Goal: Task Accomplishment & Management: Manage account settings

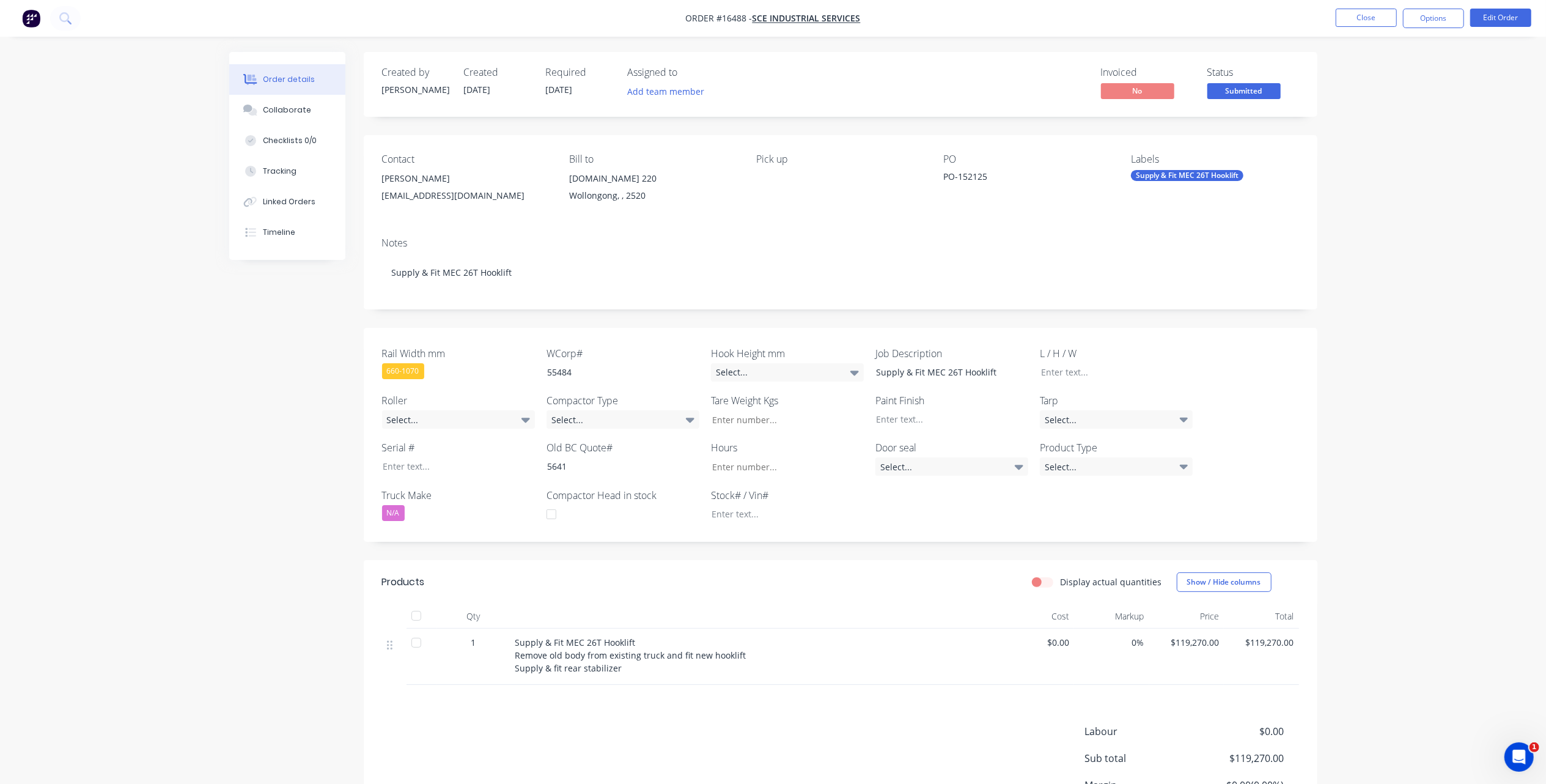
scroll to position [4043, 0]
click at [1507, 751] on div "Open Intercom Messenger" at bounding box center [1518, 756] width 40 height 40
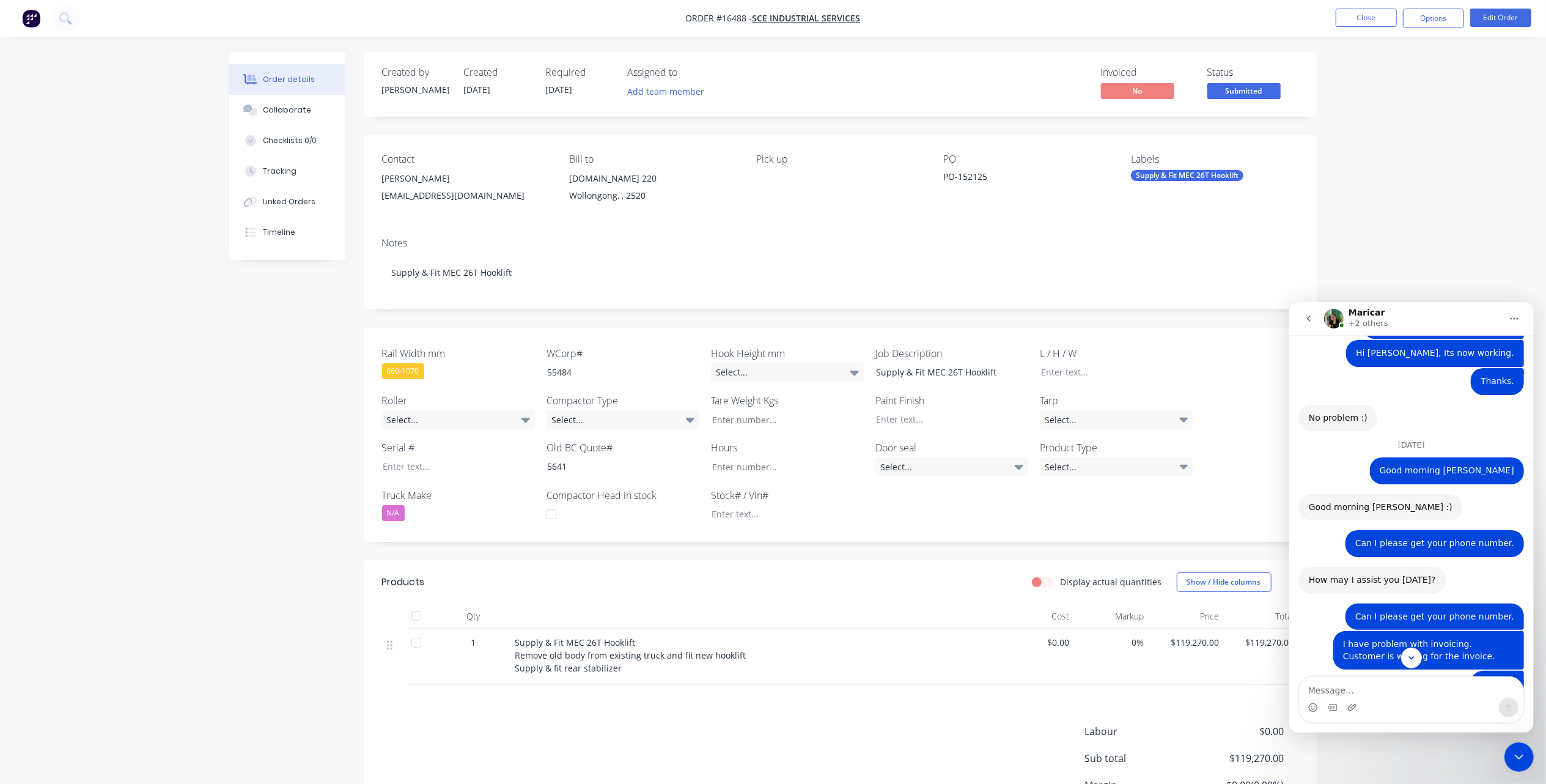
scroll to position [3880, 0]
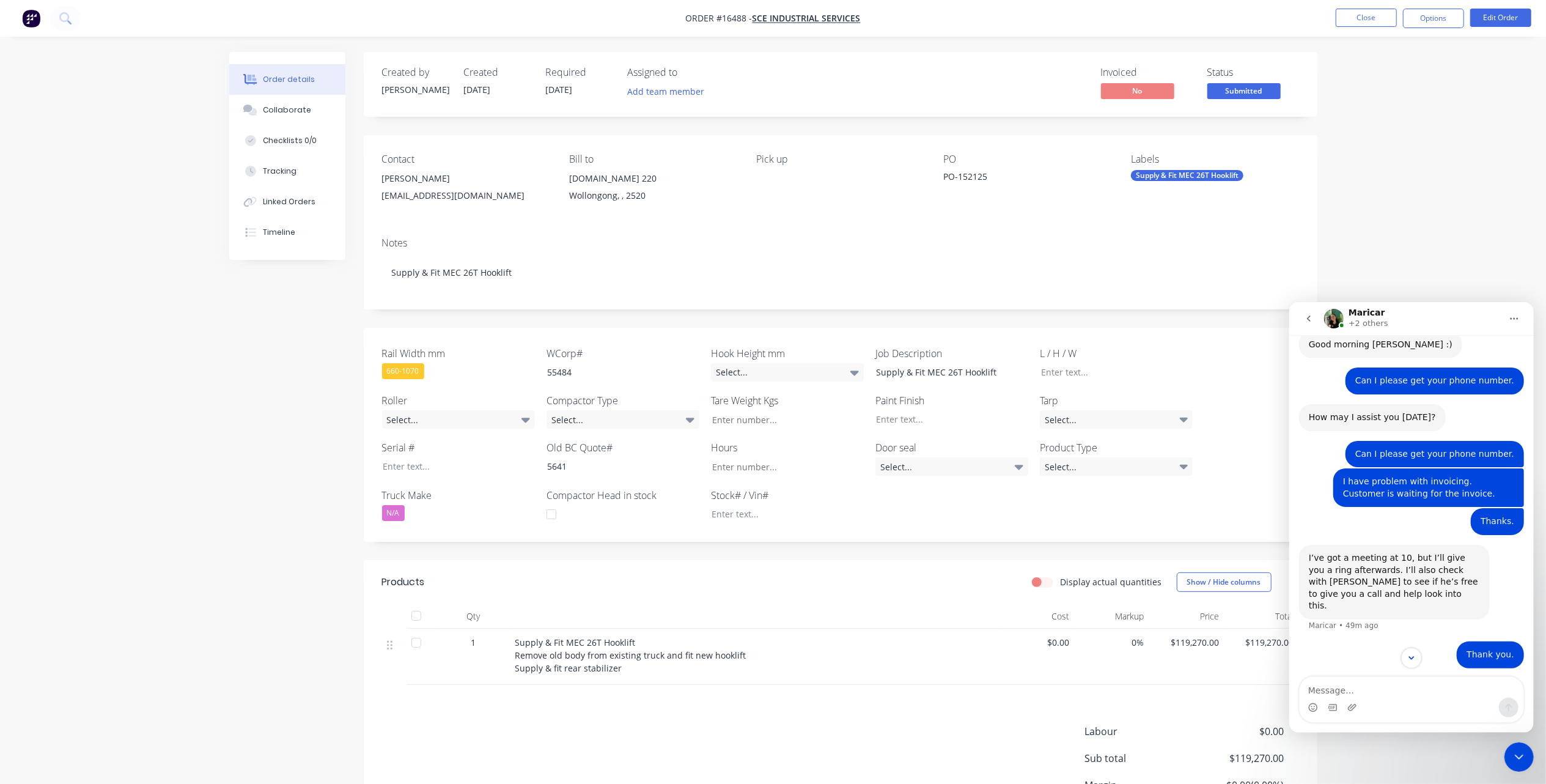
click at [1419, 703] on div "Please add an account to the purchase and selling within the Xero Item." at bounding box center [1394, 714] width 171 height 24
click at [1510, 318] on icon "Home" at bounding box center [1514, 318] width 8 height 2
click at [1473, 354] on div "Expand window" at bounding box center [1482, 349] width 87 height 13
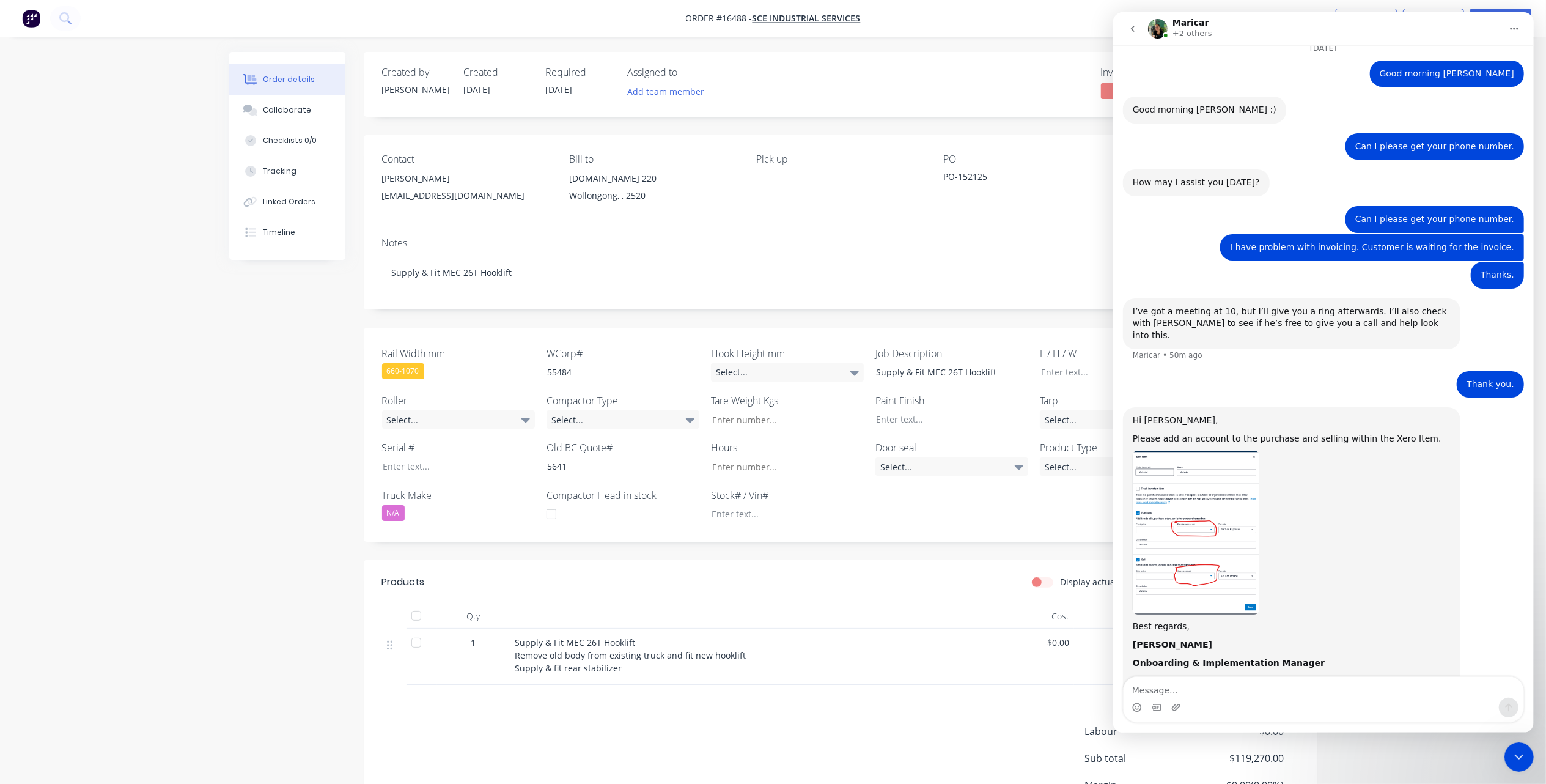
scroll to position [3192, 0]
click at [1209, 451] on img "image (2).png" at bounding box center [1195, 532] width 127 height 164
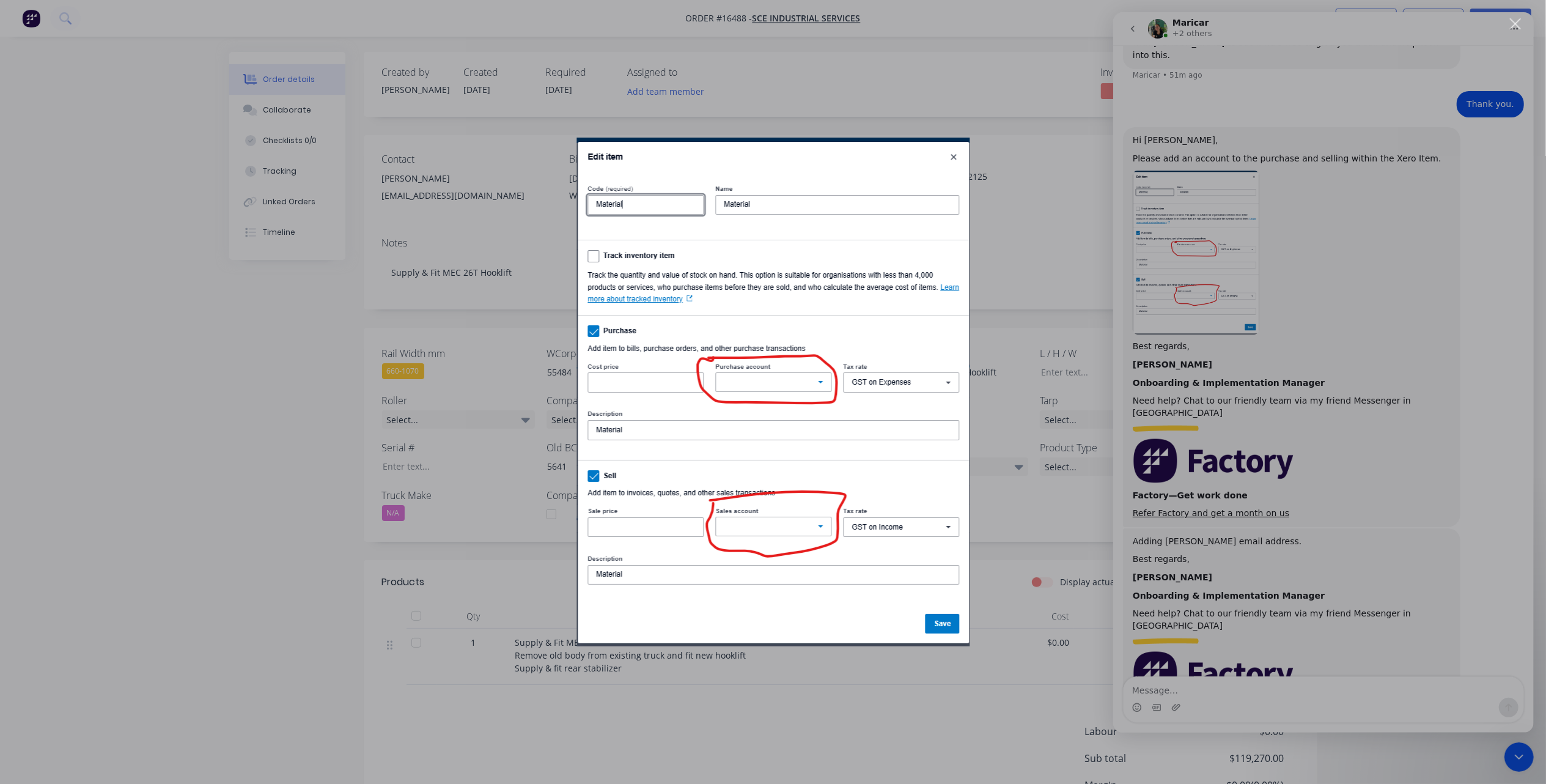
scroll to position [3563, 0]
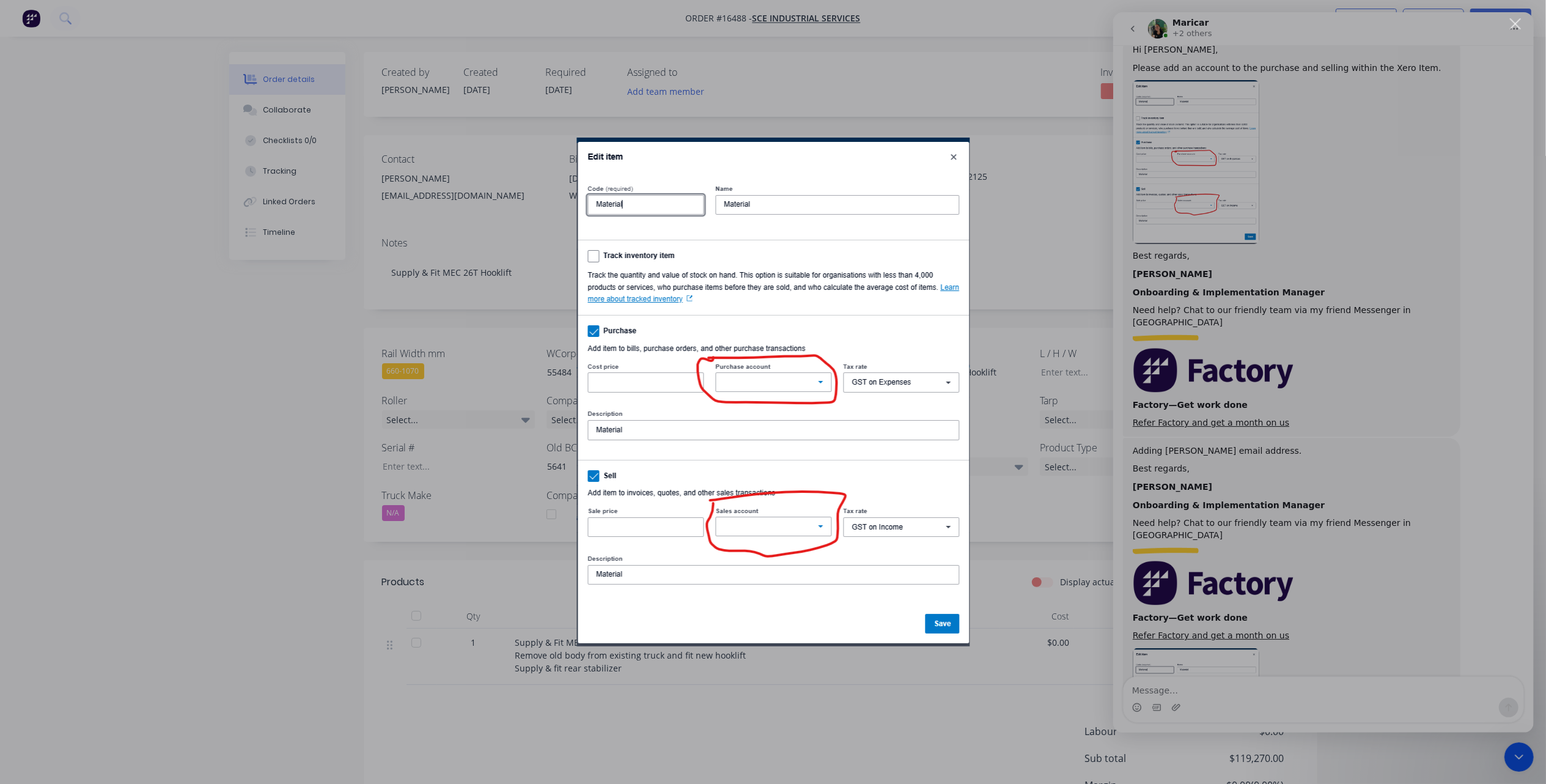
click at [959, 160] on img "Close" at bounding box center [773, 392] width 393 height 508
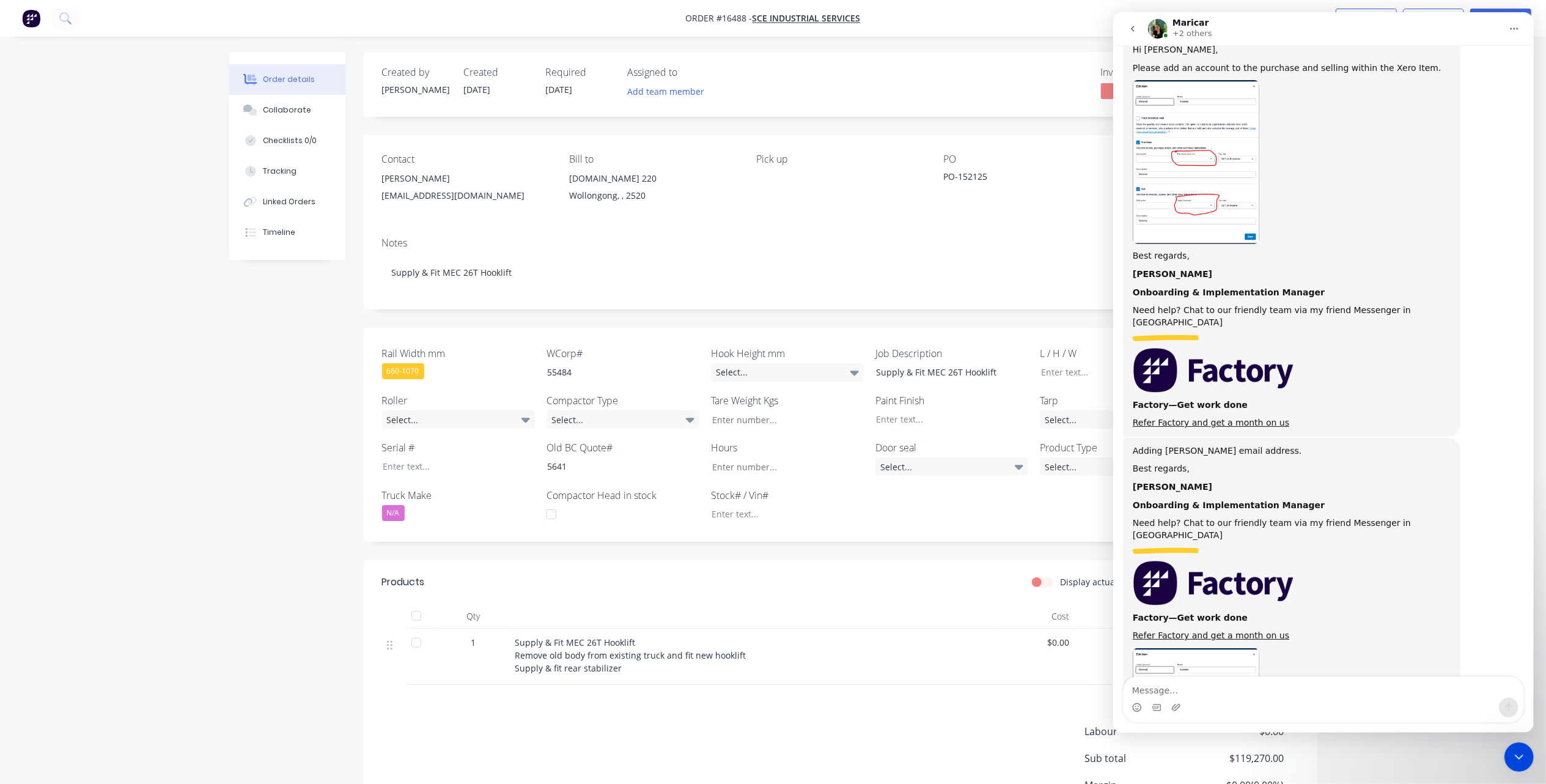
scroll to position [3466, 0]
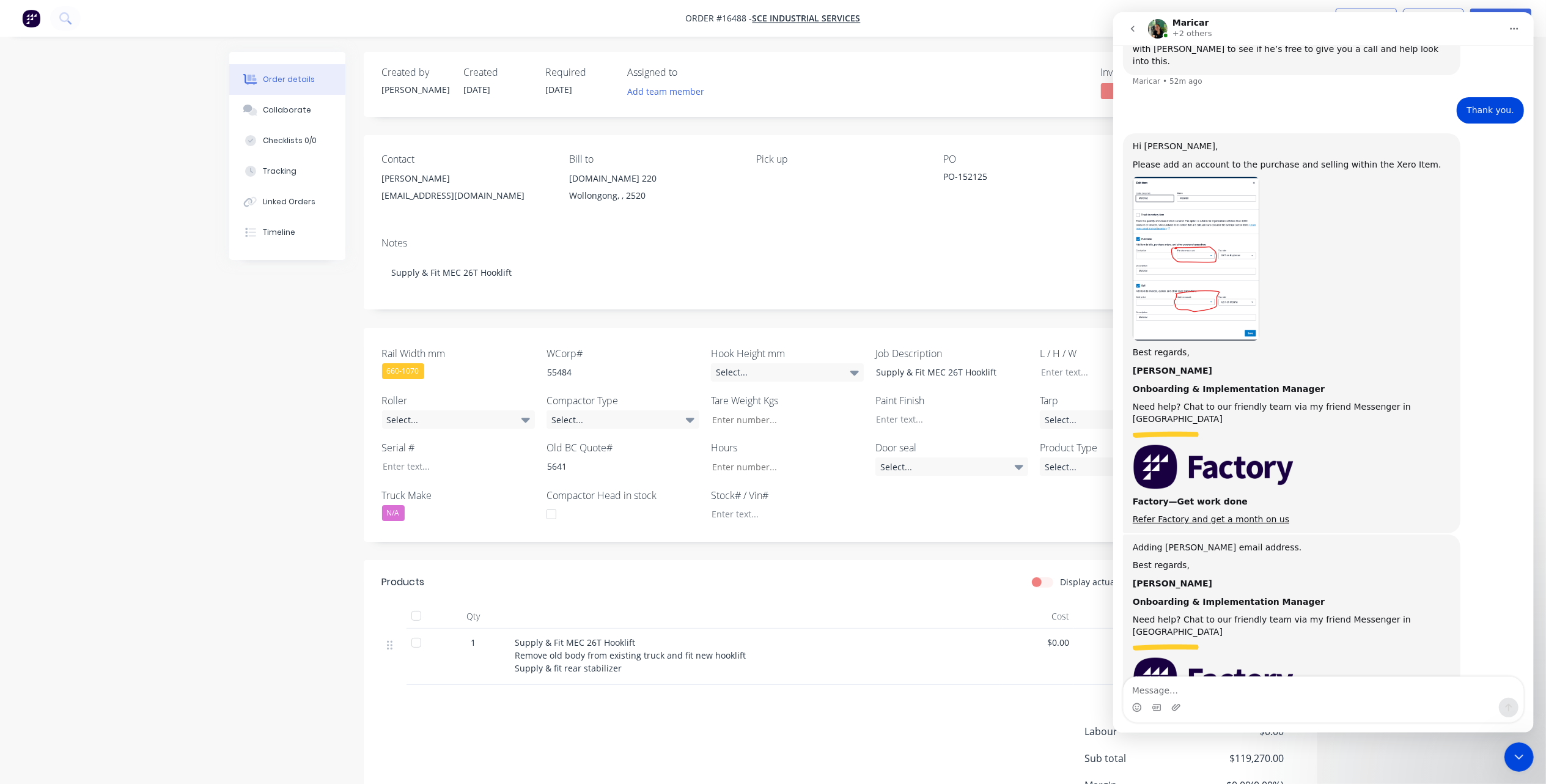
click at [1519, 750] on icon "Close Intercom Messenger" at bounding box center [1519, 756] width 15 height 15
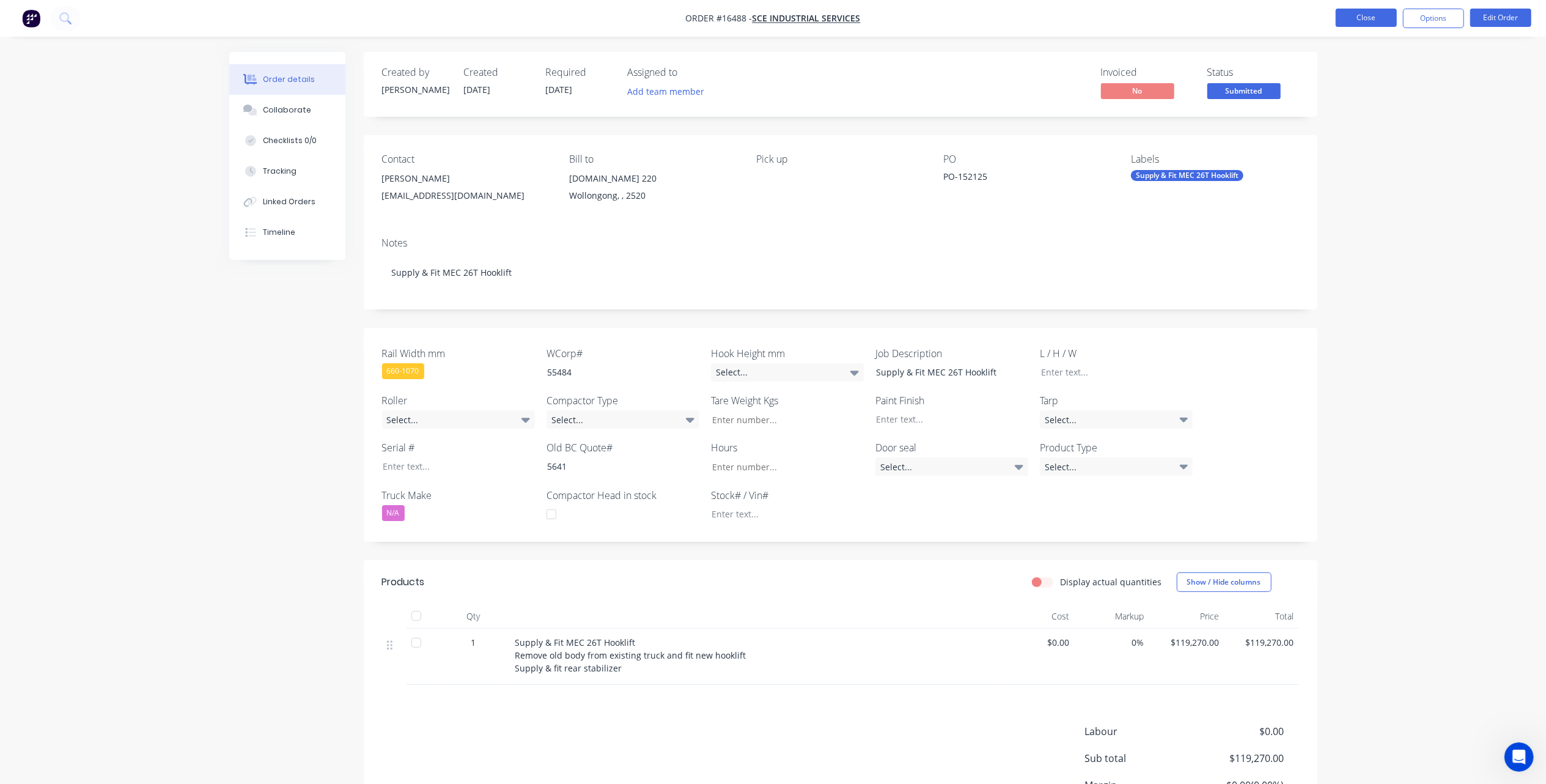
click at [1365, 22] on button "Close" at bounding box center [1367, 17] width 61 height 18
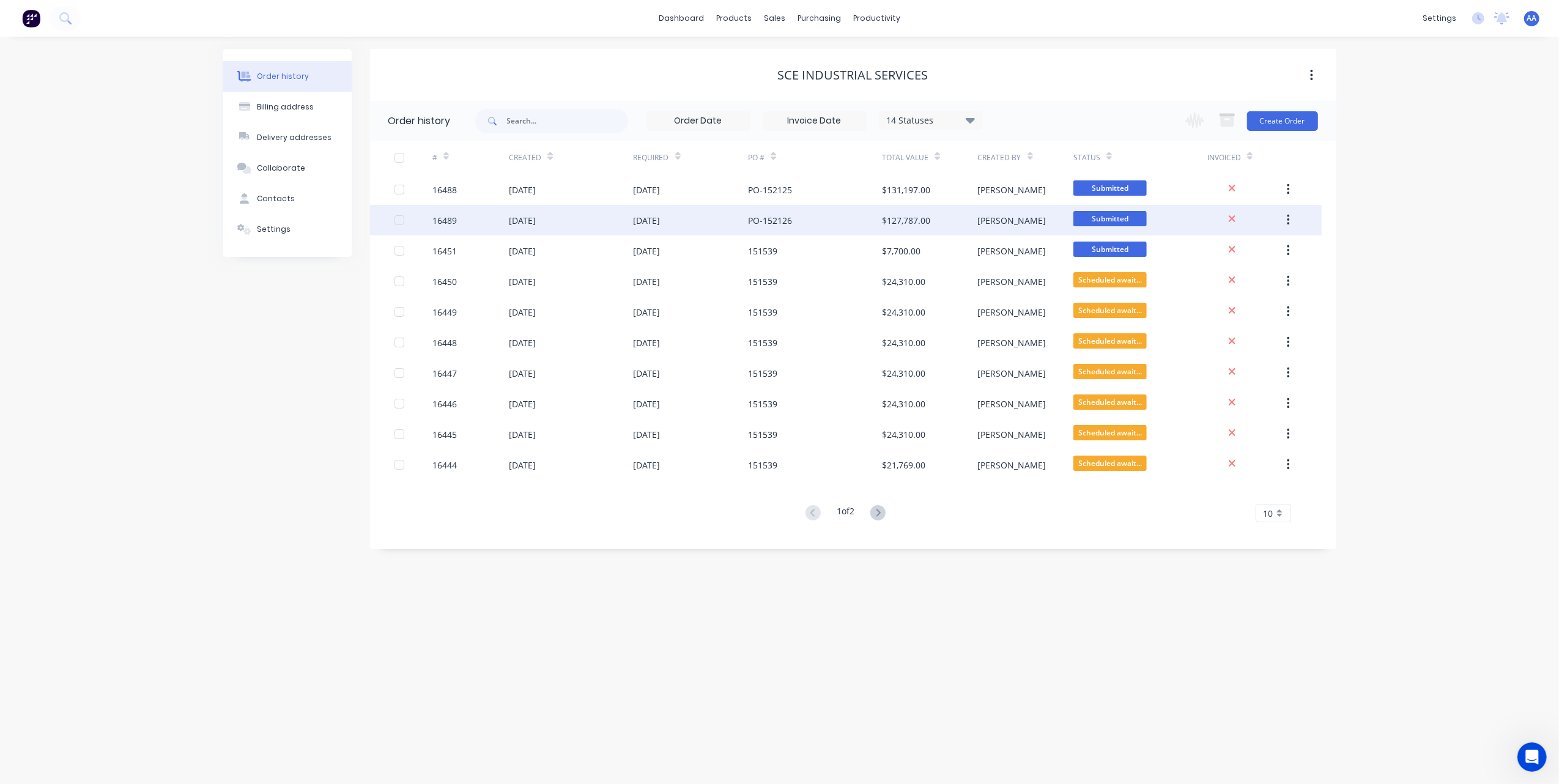
click at [398, 221] on div at bounding box center [399, 220] width 25 height 25
click at [444, 218] on div "16489" at bounding box center [444, 220] width 25 height 13
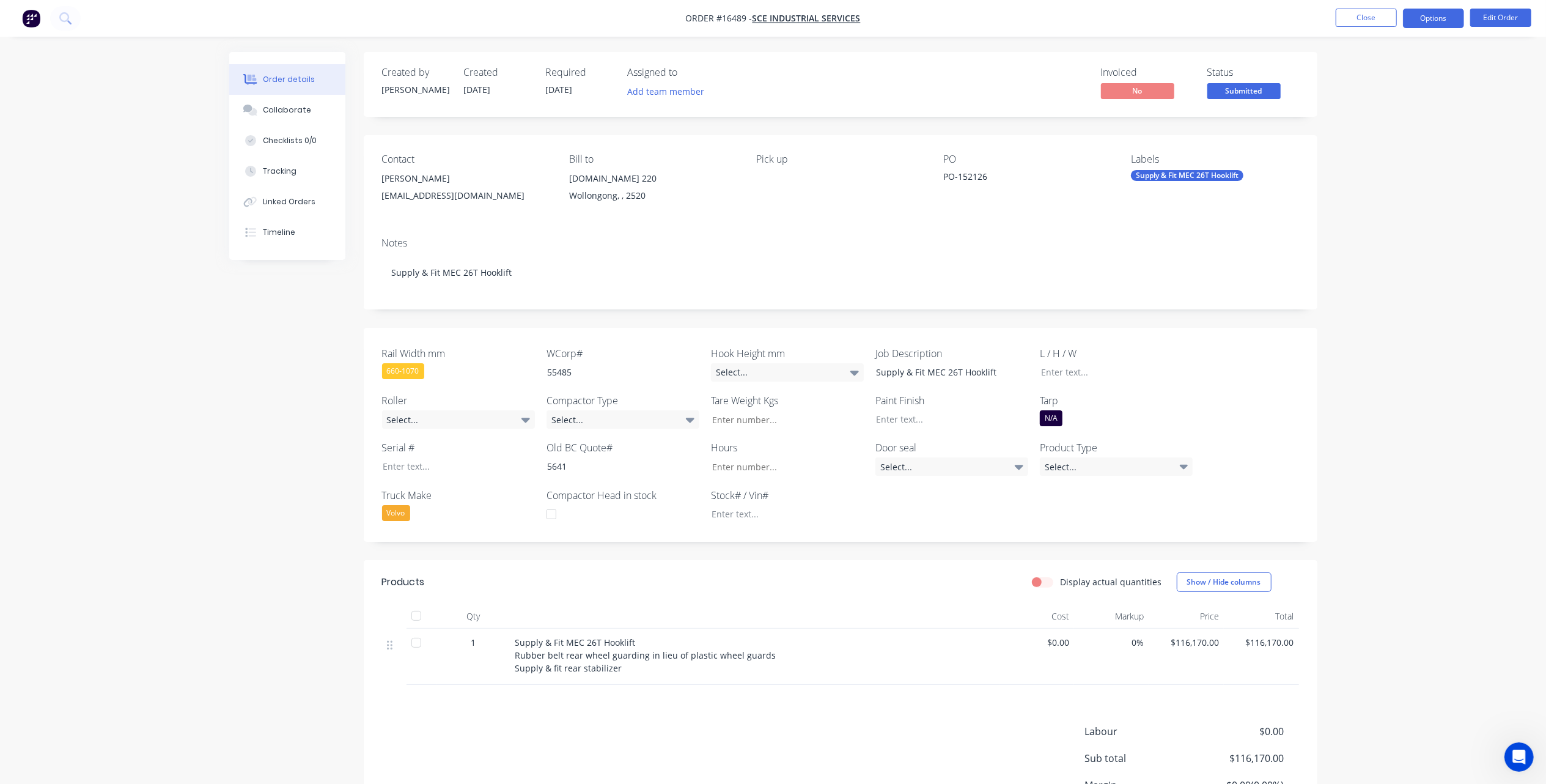
click at [1427, 21] on button "Options" at bounding box center [1433, 18] width 61 height 20
click at [1385, 95] on div "Partial Invoice" at bounding box center [1397, 99] width 113 height 18
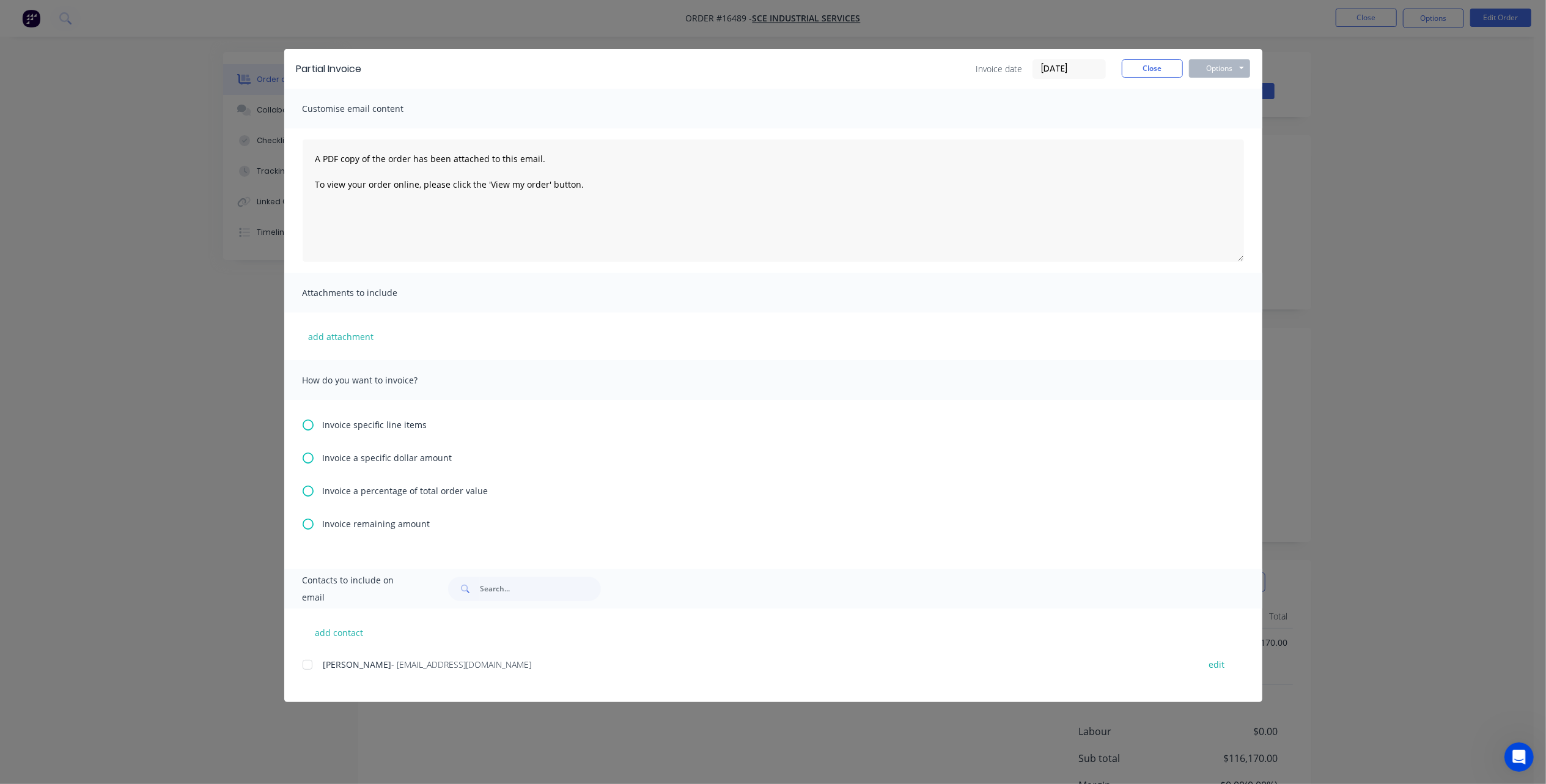
click at [312, 489] on icon at bounding box center [308, 490] width 11 height 11
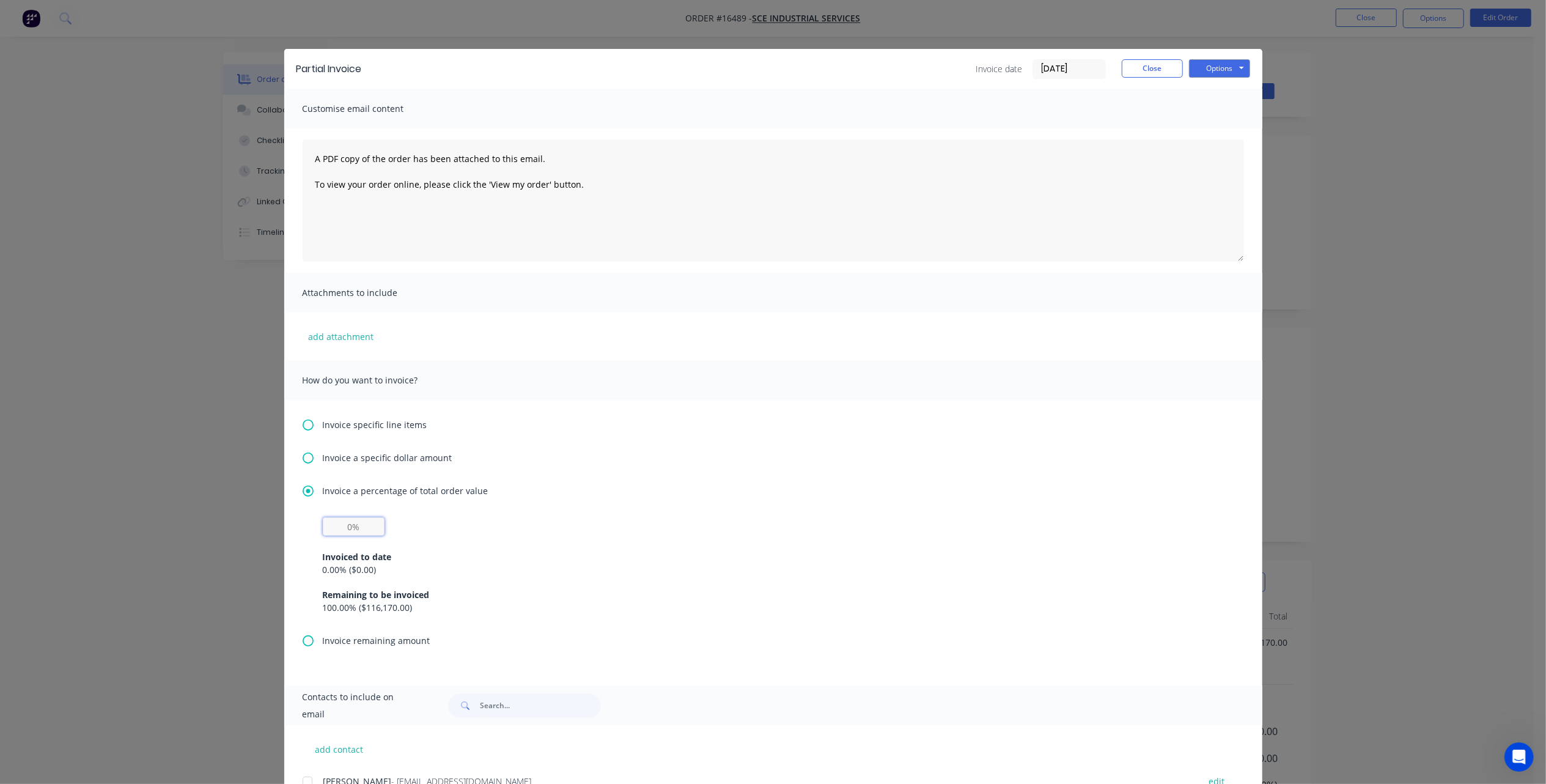
click at [345, 528] on input "text" at bounding box center [353, 527] width 62 height 18
type input "20%"
click at [568, 475] on div "Invoice specific line items Invoice a specific dollar amount Invoice a percenta…" at bounding box center [773, 542] width 978 height 285
click at [715, 485] on div "Invoice a percentage of total order value" at bounding box center [773, 491] width 941 height 13
click at [1221, 60] on button "Options" at bounding box center [1219, 68] width 61 height 18
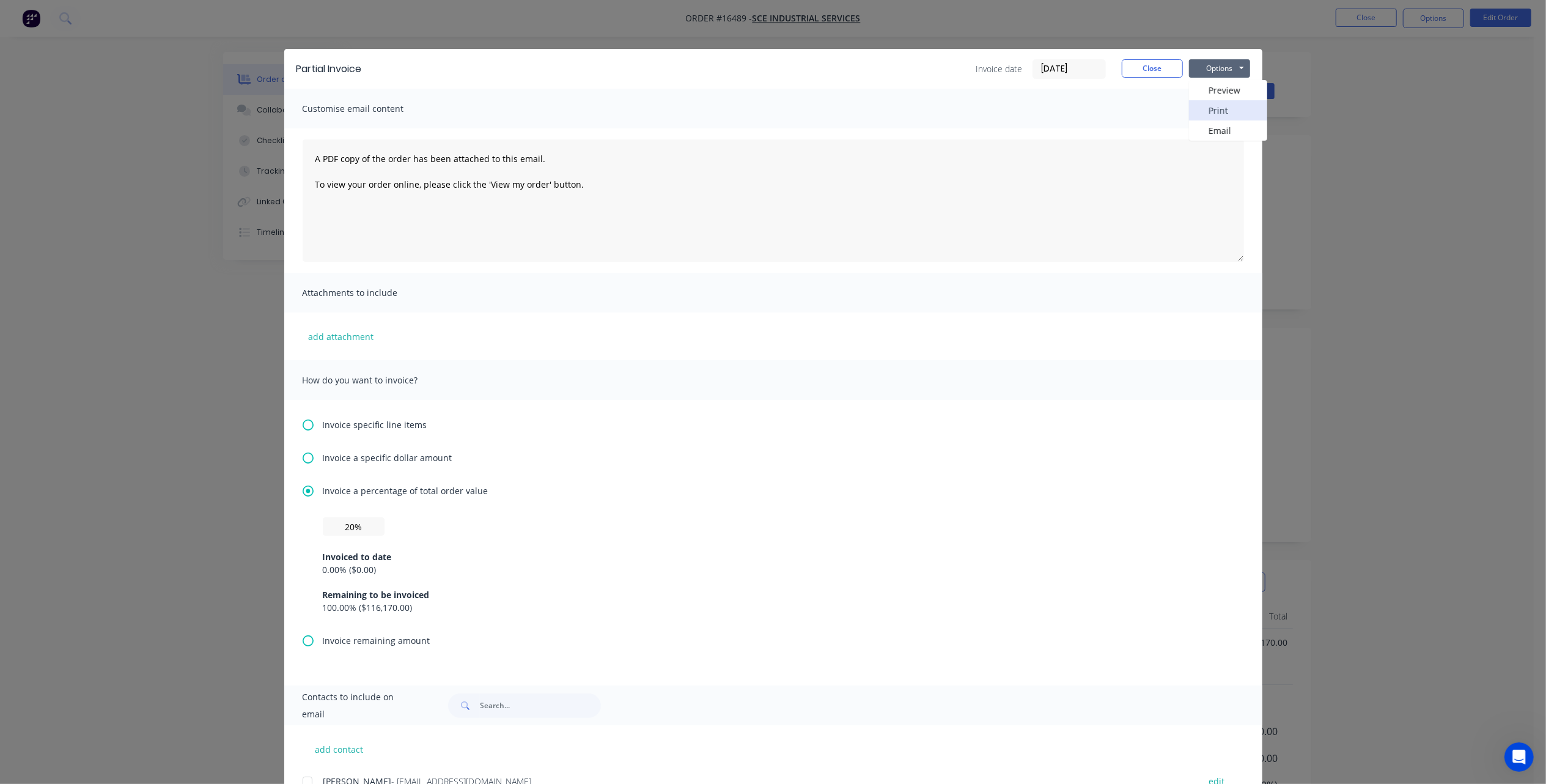
click at [1222, 108] on button "Print" at bounding box center [1228, 110] width 78 height 21
click at [304, 429] on icon at bounding box center [308, 424] width 11 height 11
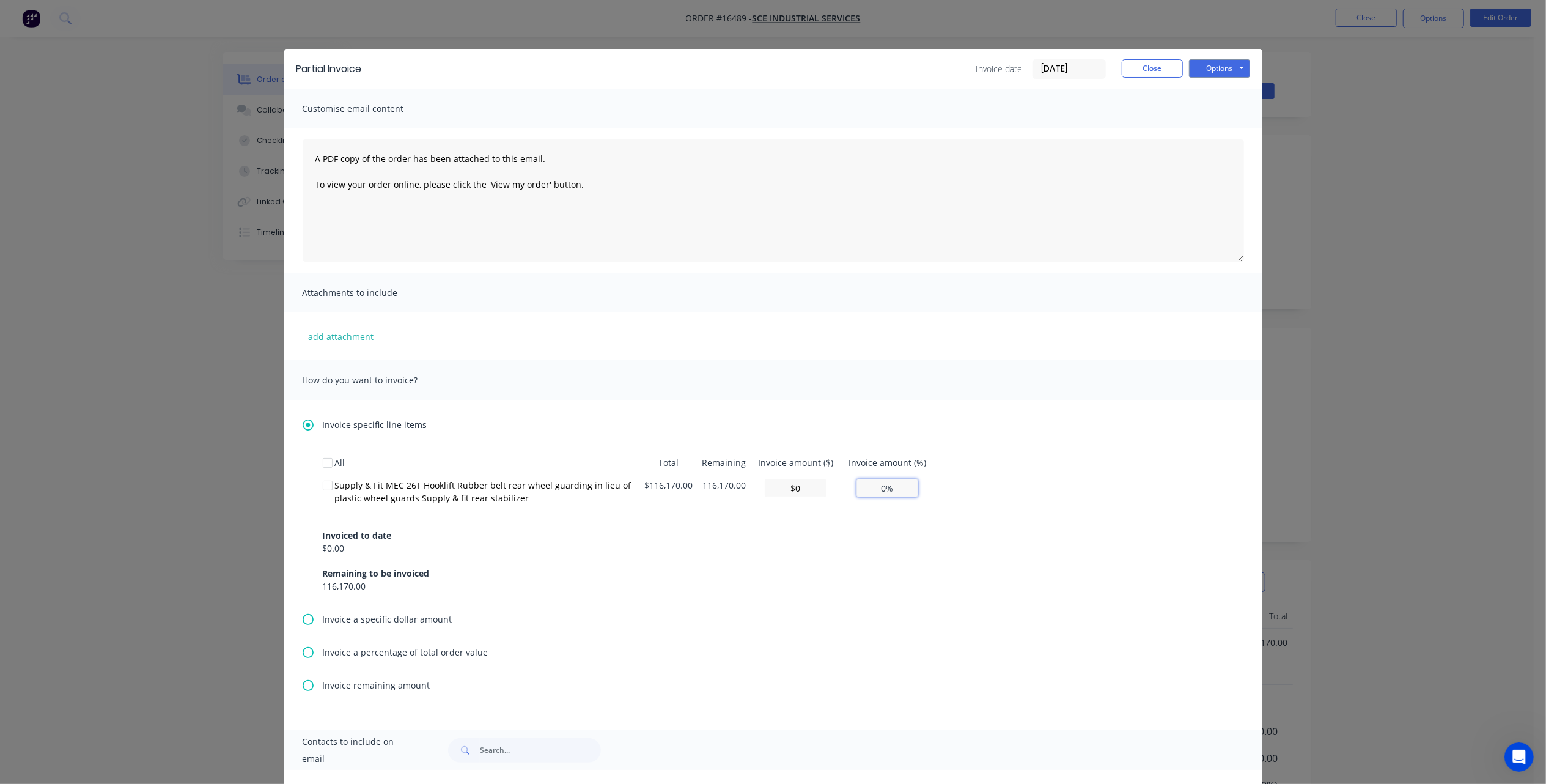
click at [880, 487] on input "0%" at bounding box center [887, 488] width 62 height 18
type input "$0.00"
click at [1150, 66] on button "Close" at bounding box center [1153, 68] width 61 height 18
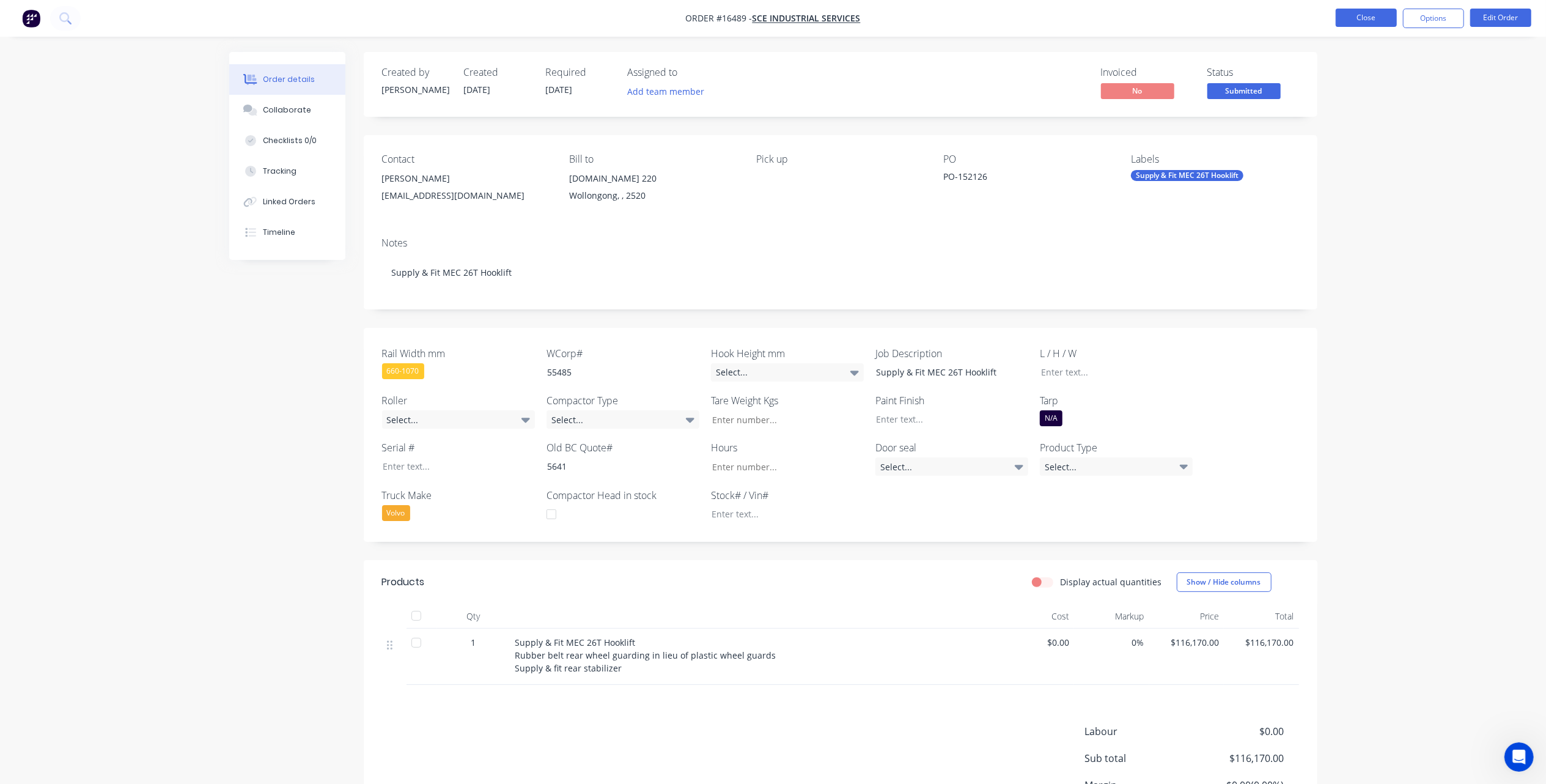
click at [1355, 18] on button "Close" at bounding box center [1367, 17] width 61 height 18
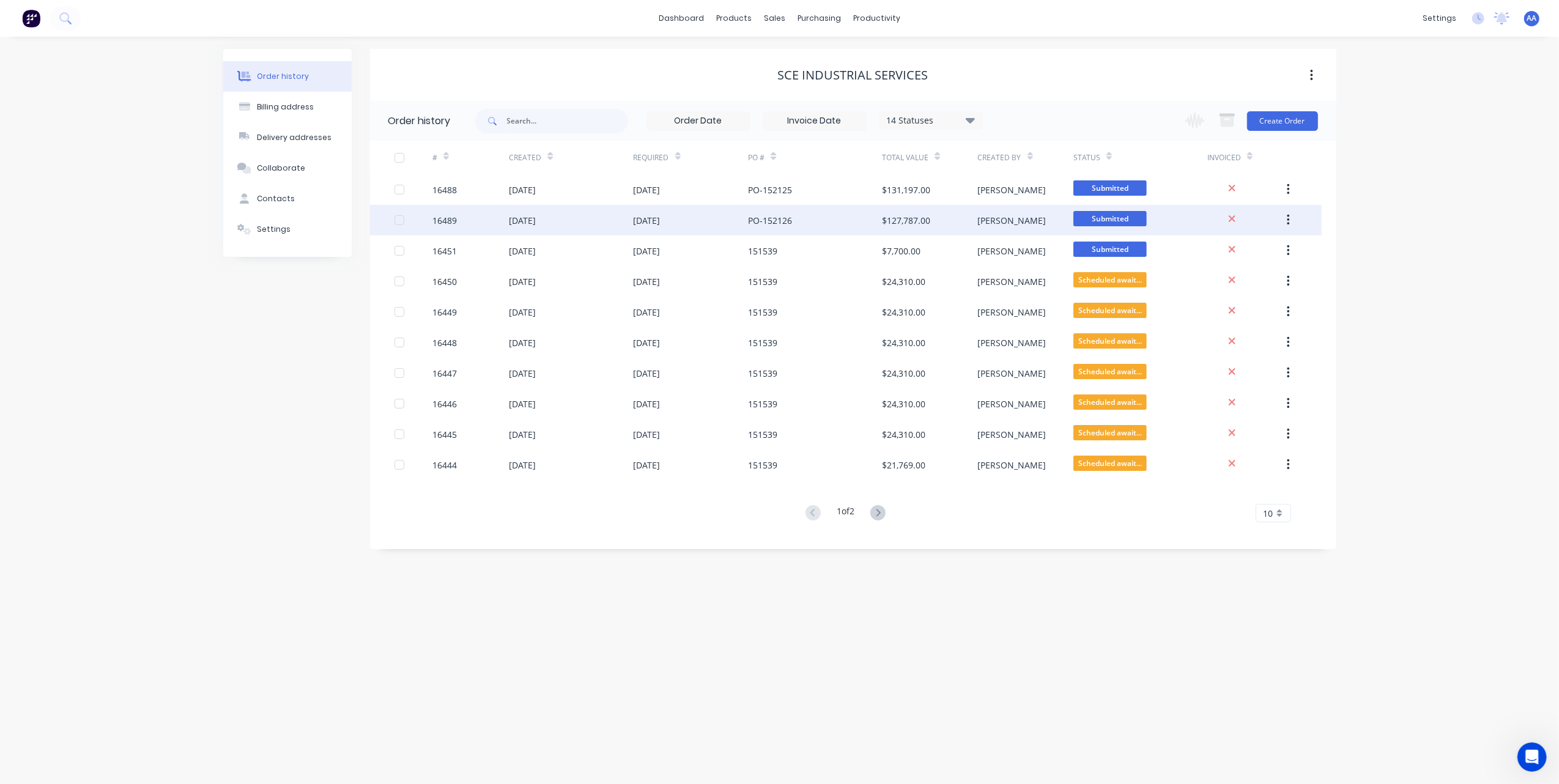
click at [444, 216] on div "16489" at bounding box center [444, 220] width 25 height 13
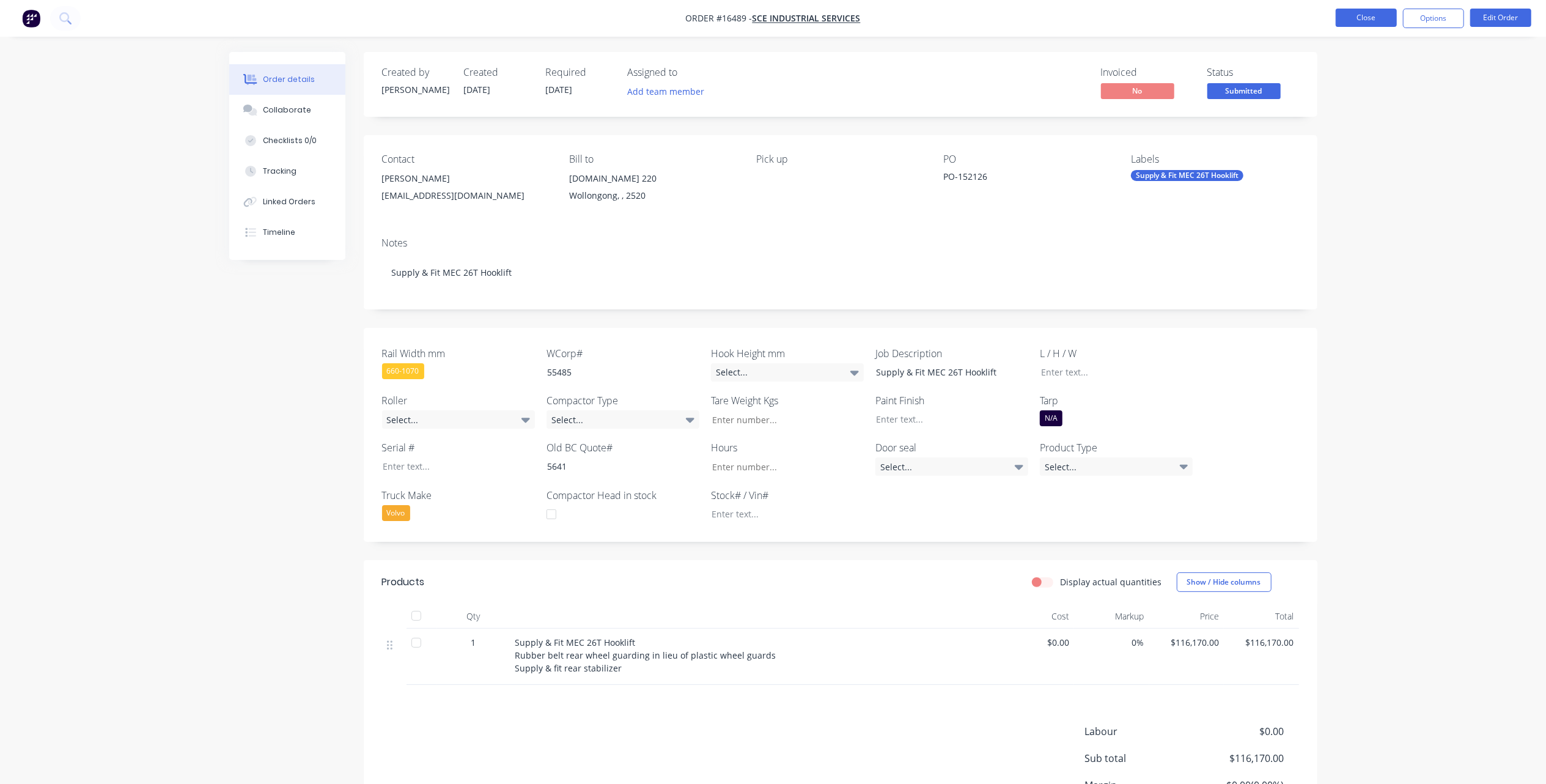
click at [1355, 13] on button "Close" at bounding box center [1367, 17] width 61 height 18
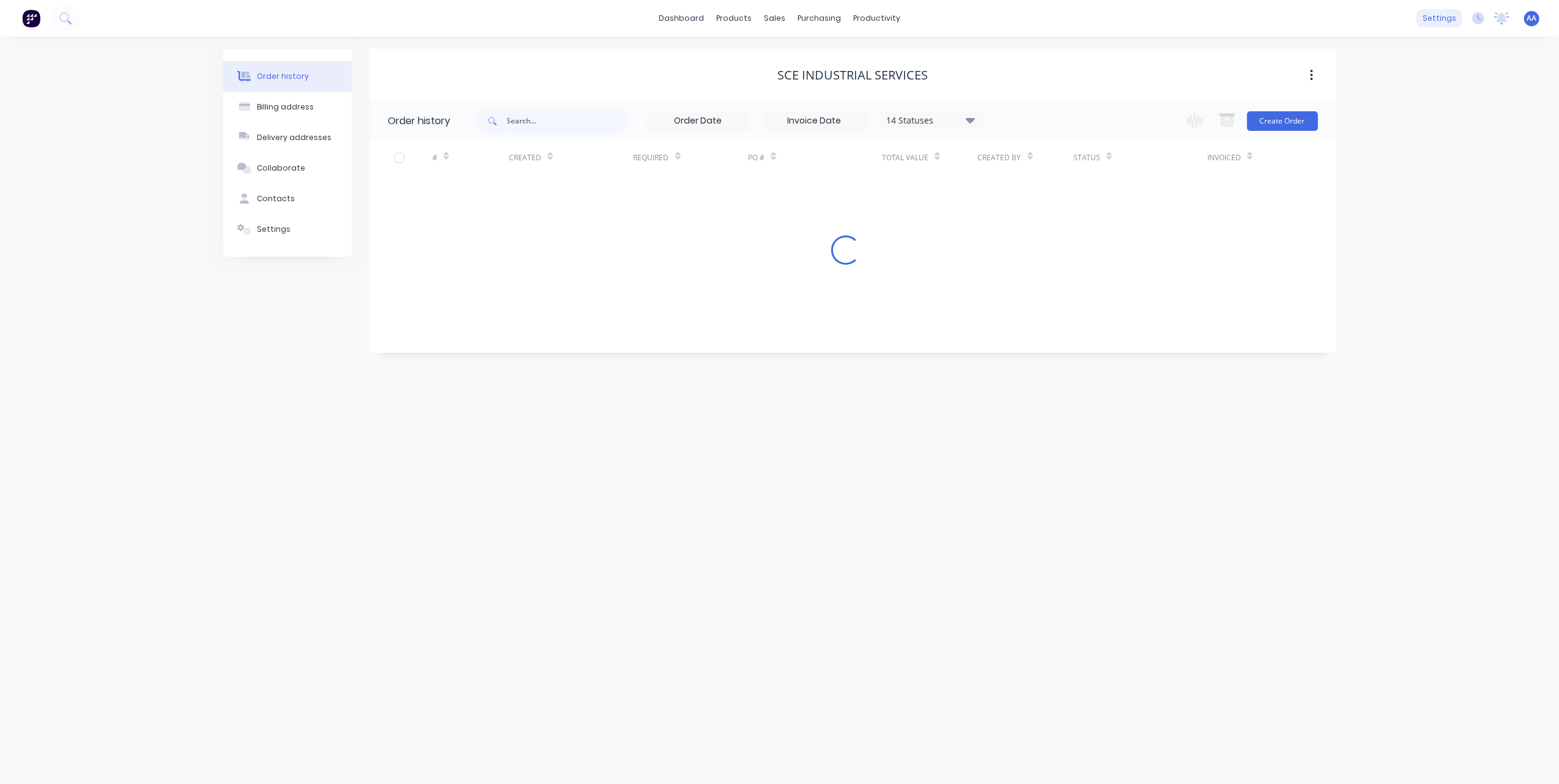
click at [1435, 17] on div "settings" at bounding box center [1440, 18] width 46 height 18
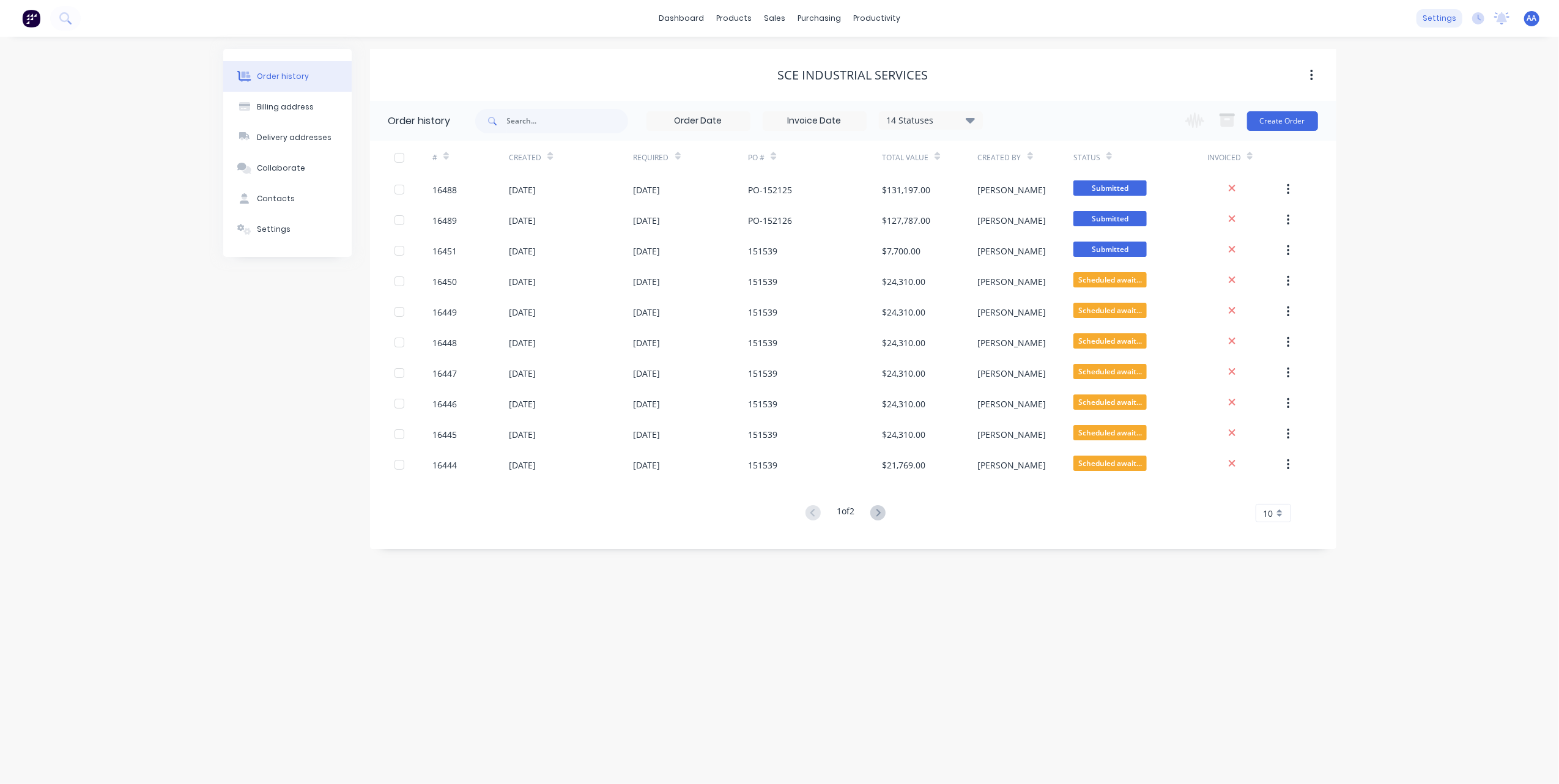
click at [1439, 17] on div "settings" at bounding box center [1440, 18] width 46 height 18
click at [1368, 128] on div "Integrations" at bounding box center [1361, 132] width 49 height 11
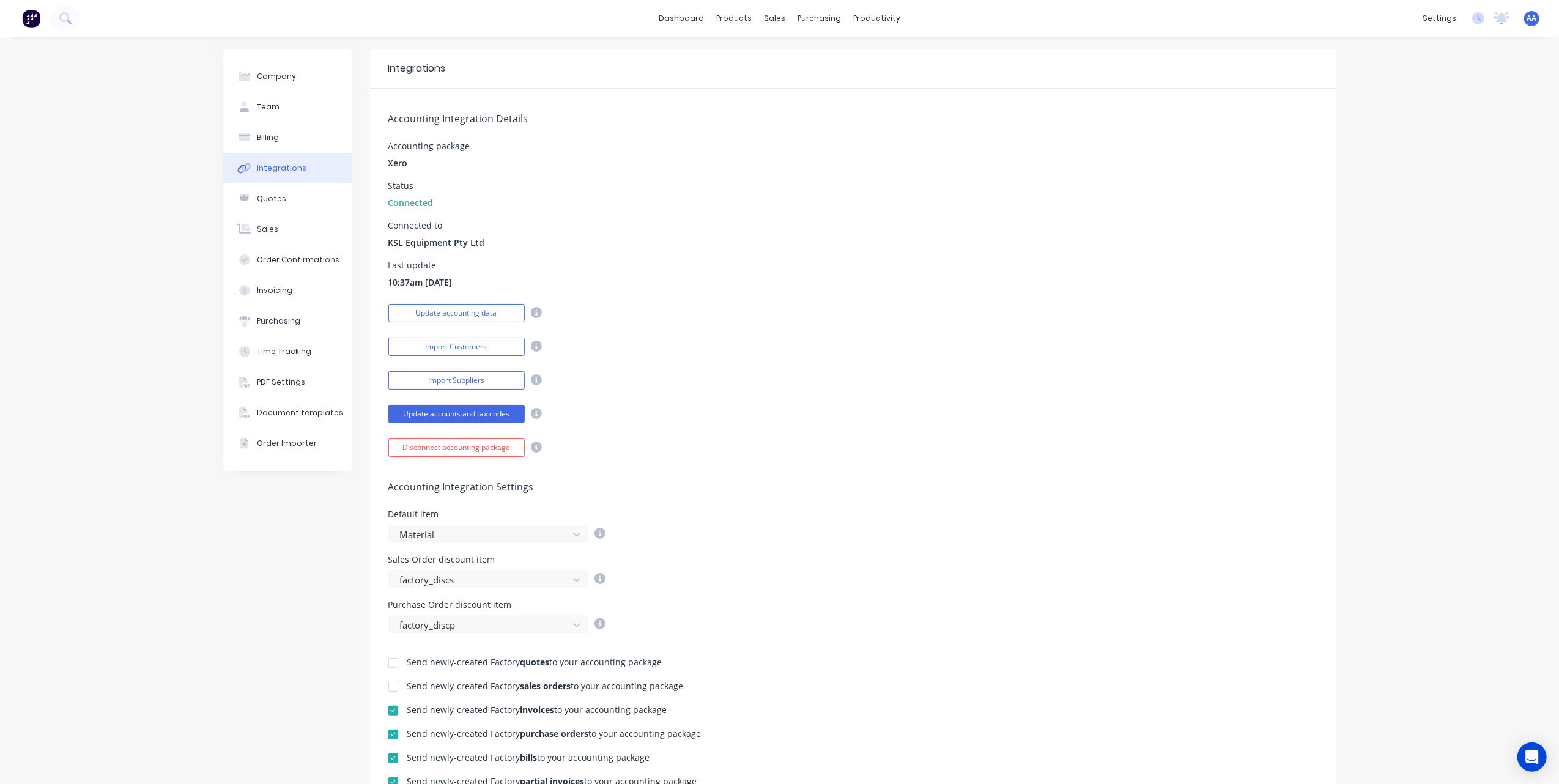
click at [959, 216] on div "Accounting Integration Details Accounting package Xero Status Connected Connect…" at bounding box center [854, 272] width 966 height 368
drag, startPoint x: 790, startPoint y: 49, endPoint x: 784, endPoint y: 58, distance: 10.8
click at [790, 49] on link "Sales Orders" at bounding box center [833, 58] width 162 height 25
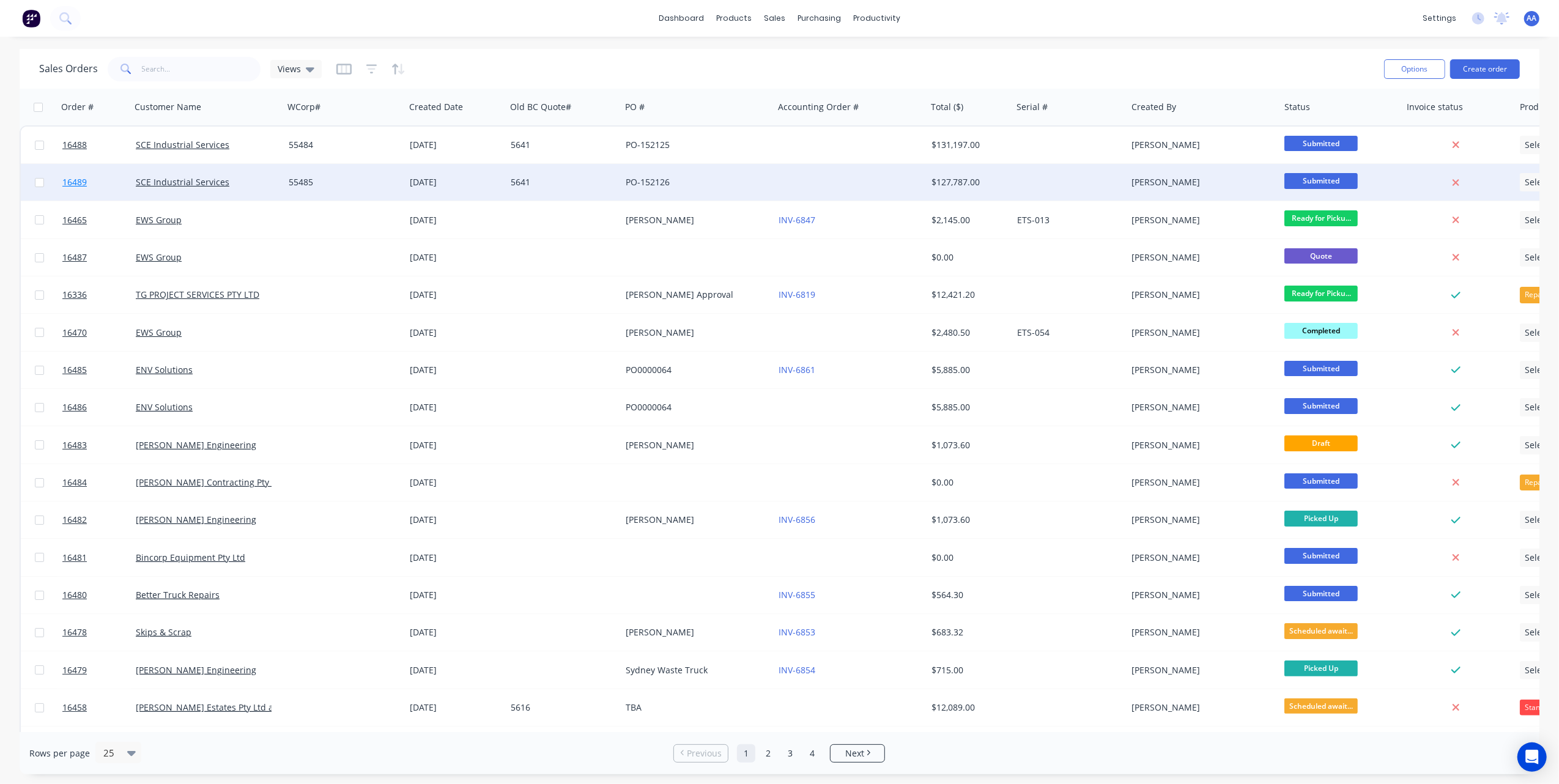
click at [114, 179] on link "16489" at bounding box center [99, 182] width 73 height 37
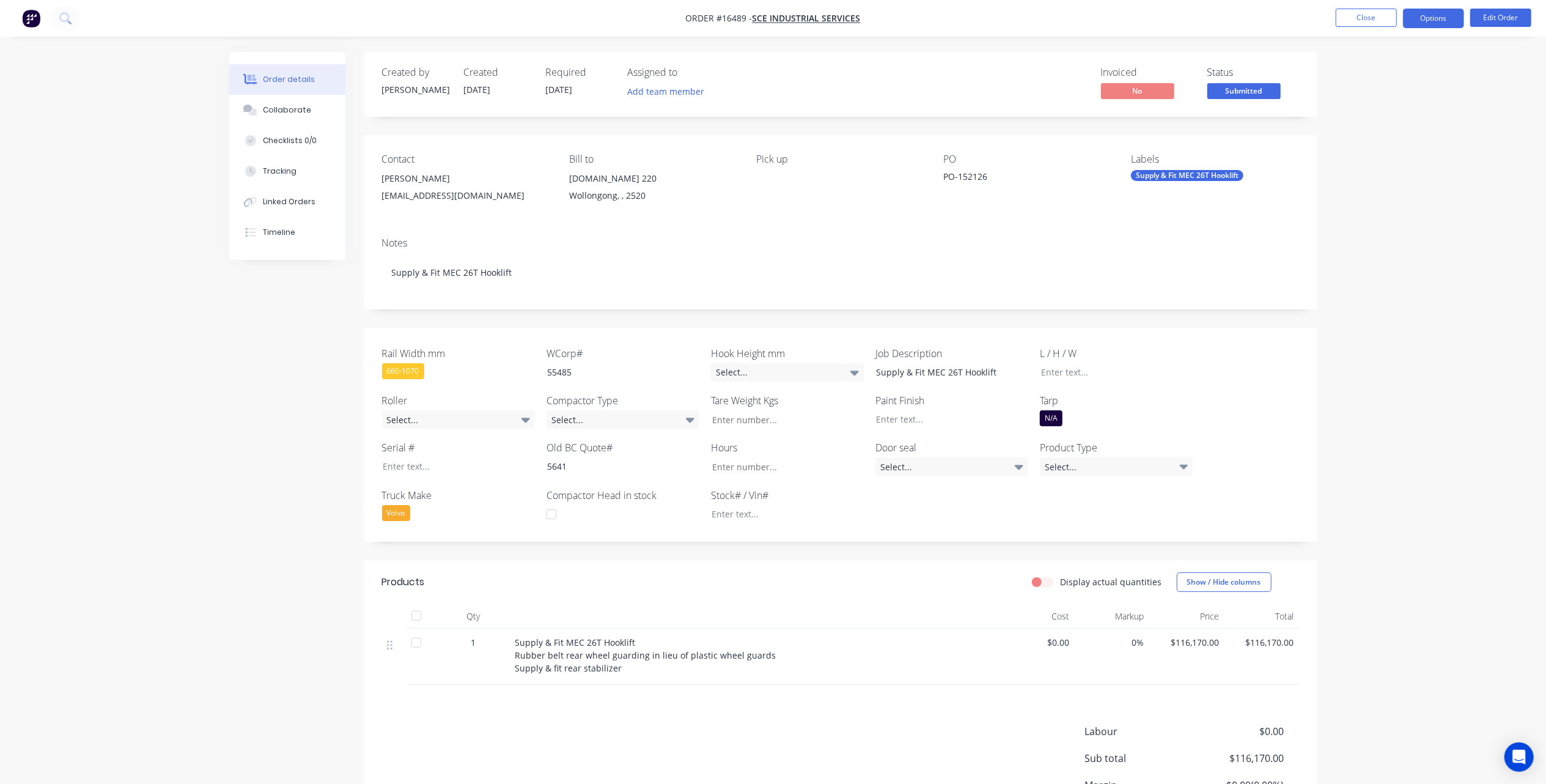
click at [1429, 17] on button "Options" at bounding box center [1433, 18] width 61 height 20
click at [1365, 94] on div "Partial Invoice" at bounding box center [1397, 99] width 113 height 18
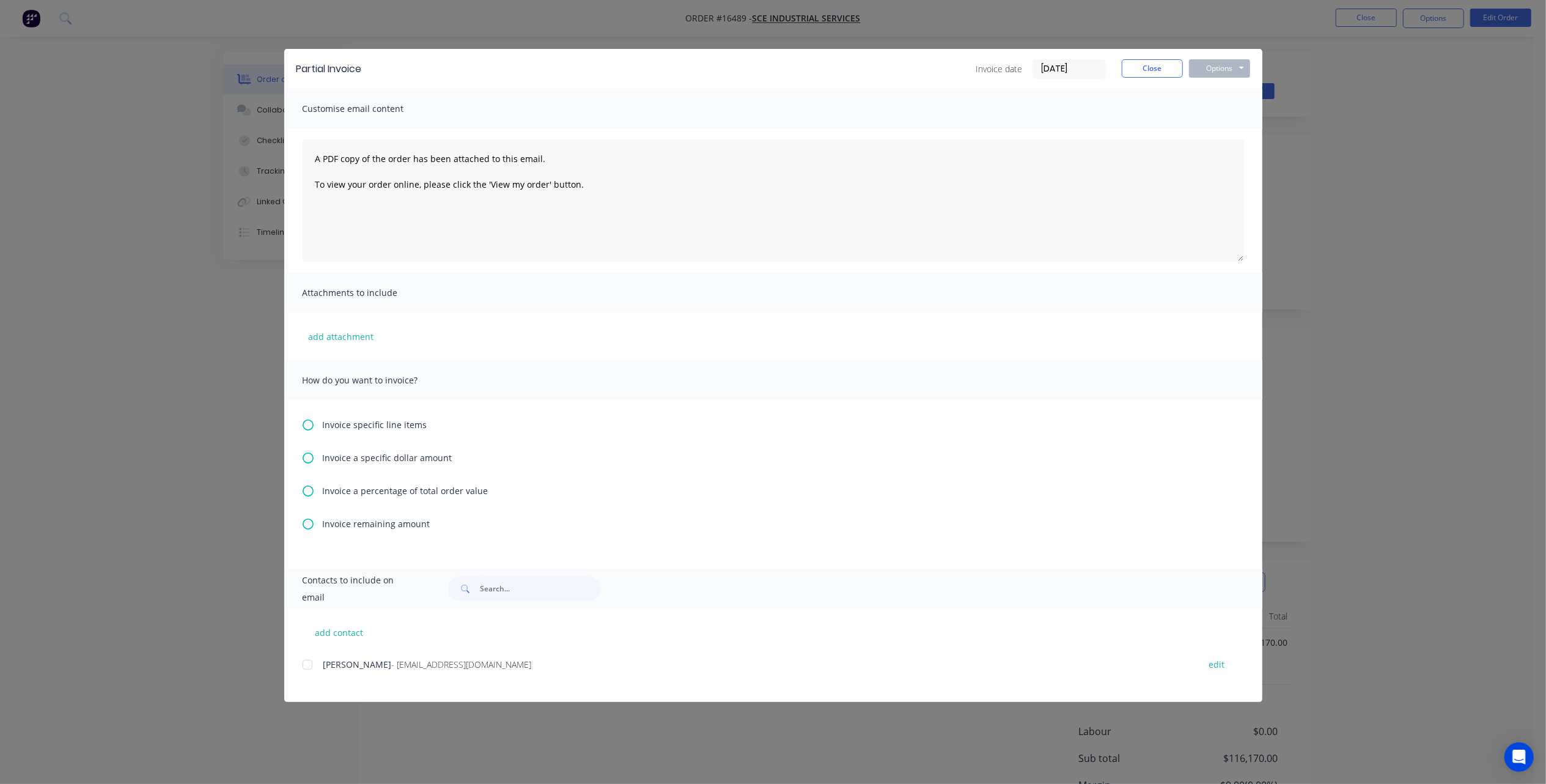
click at [327, 420] on span "Invoice specific line items" at bounding box center [374, 424] width 104 height 13
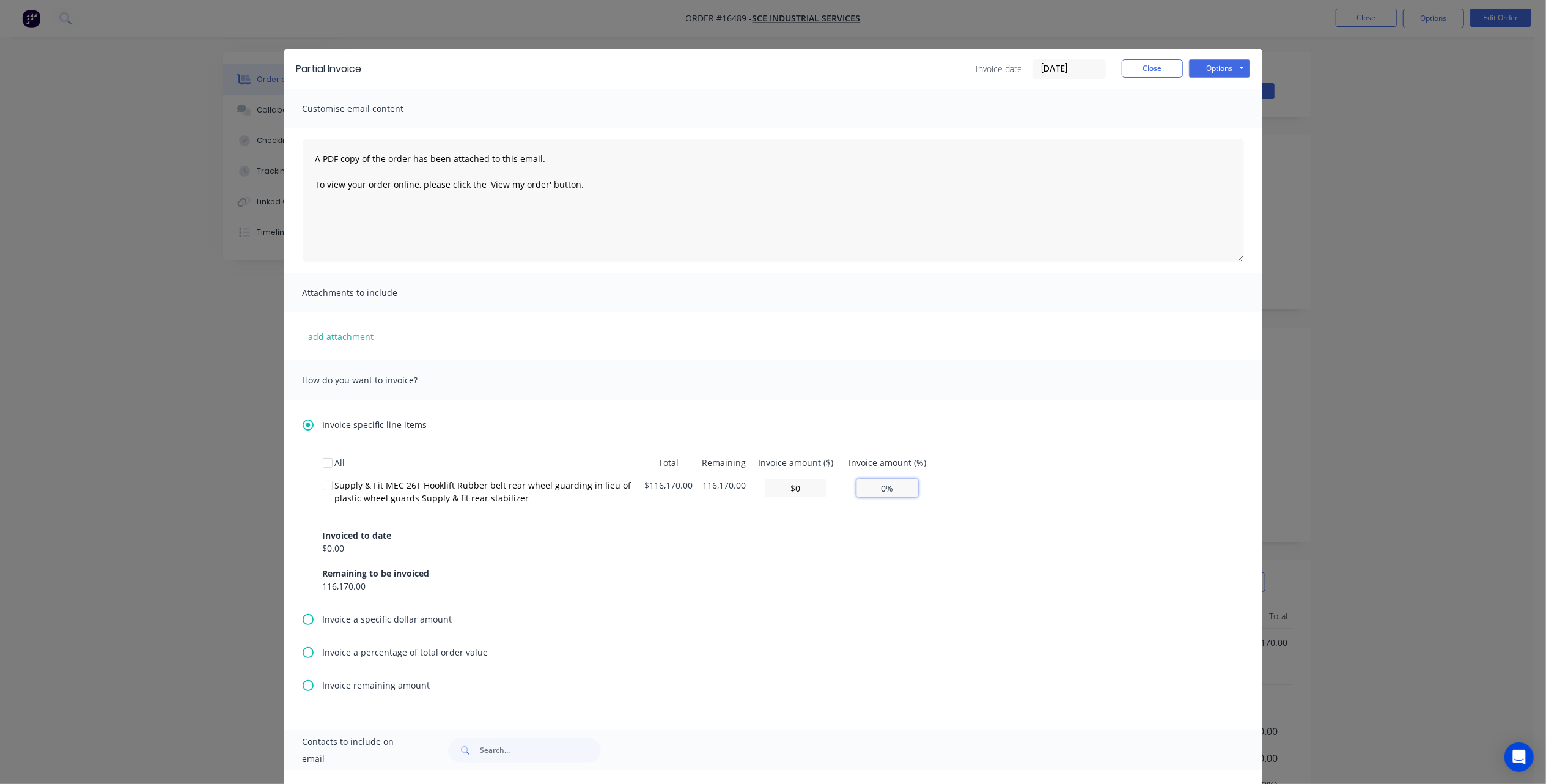
click at [869, 487] on input "0%" at bounding box center [887, 488] width 62 height 18
type input "$0.00"
type input "0%"
type input "$0"
type input "0%"
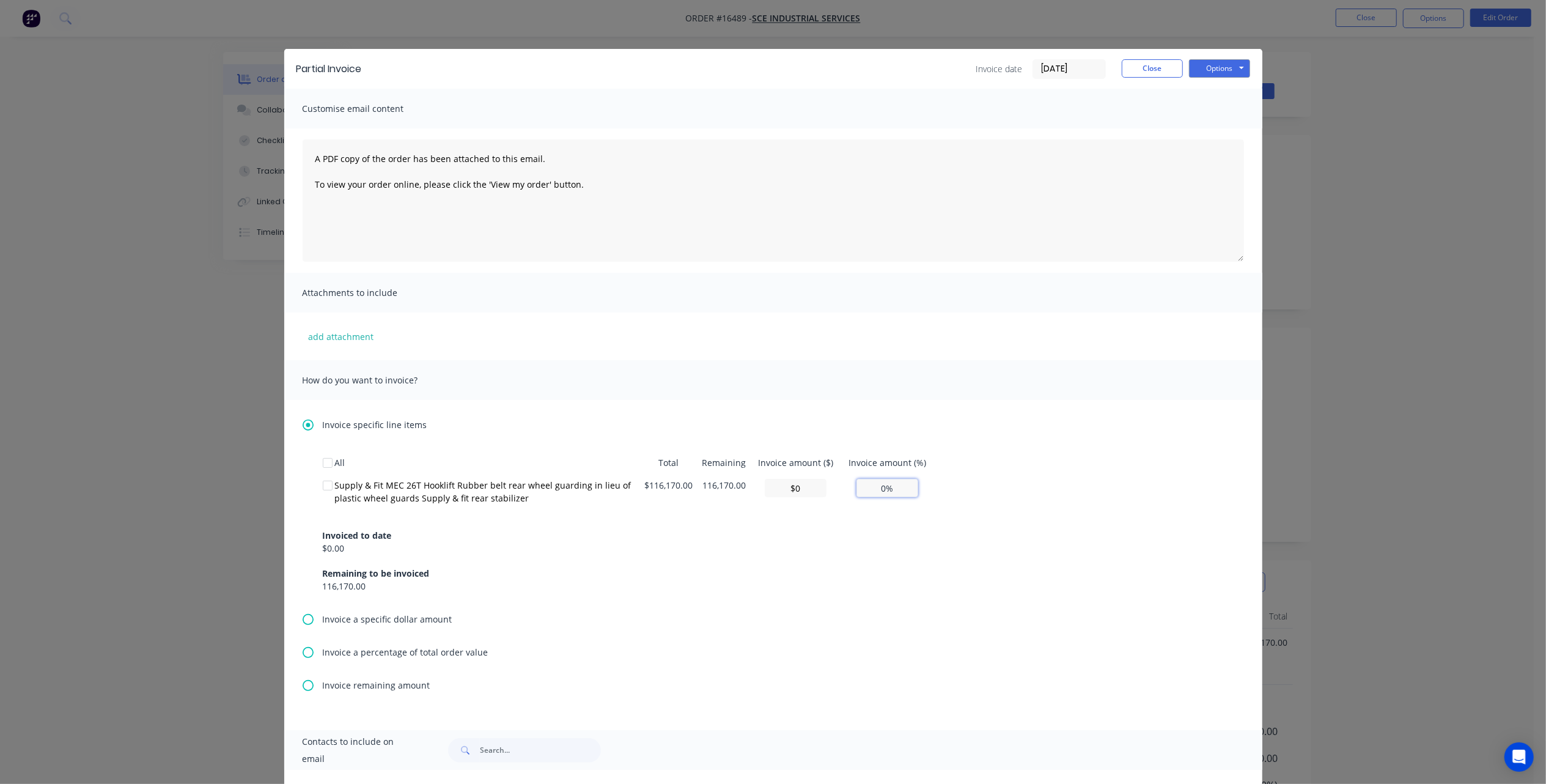
type input "$2,323.40"
type input "2%"
type input "$23,234.00"
type input "20%"
click at [889, 575] on div "Invoiced to date $0.00 Remaining to be invoiced 116,170.00" at bounding box center [773, 553] width 901 height 78
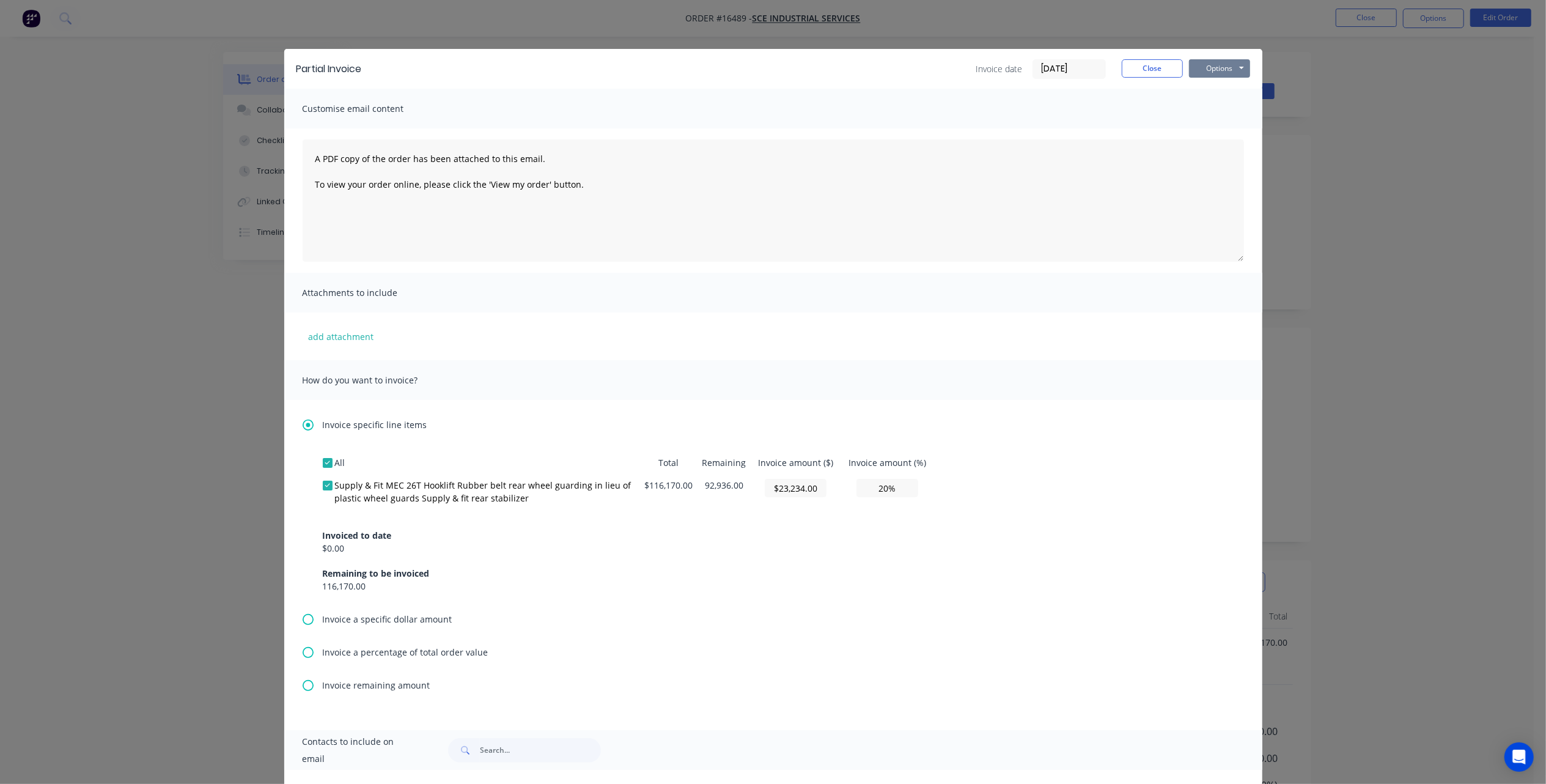
click at [1228, 59] on button "Options" at bounding box center [1219, 68] width 61 height 18
click at [1223, 109] on button "Print" at bounding box center [1228, 110] width 78 height 21
click at [1147, 63] on button "Close" at bounding box center [1153, 68] width 61 height 18
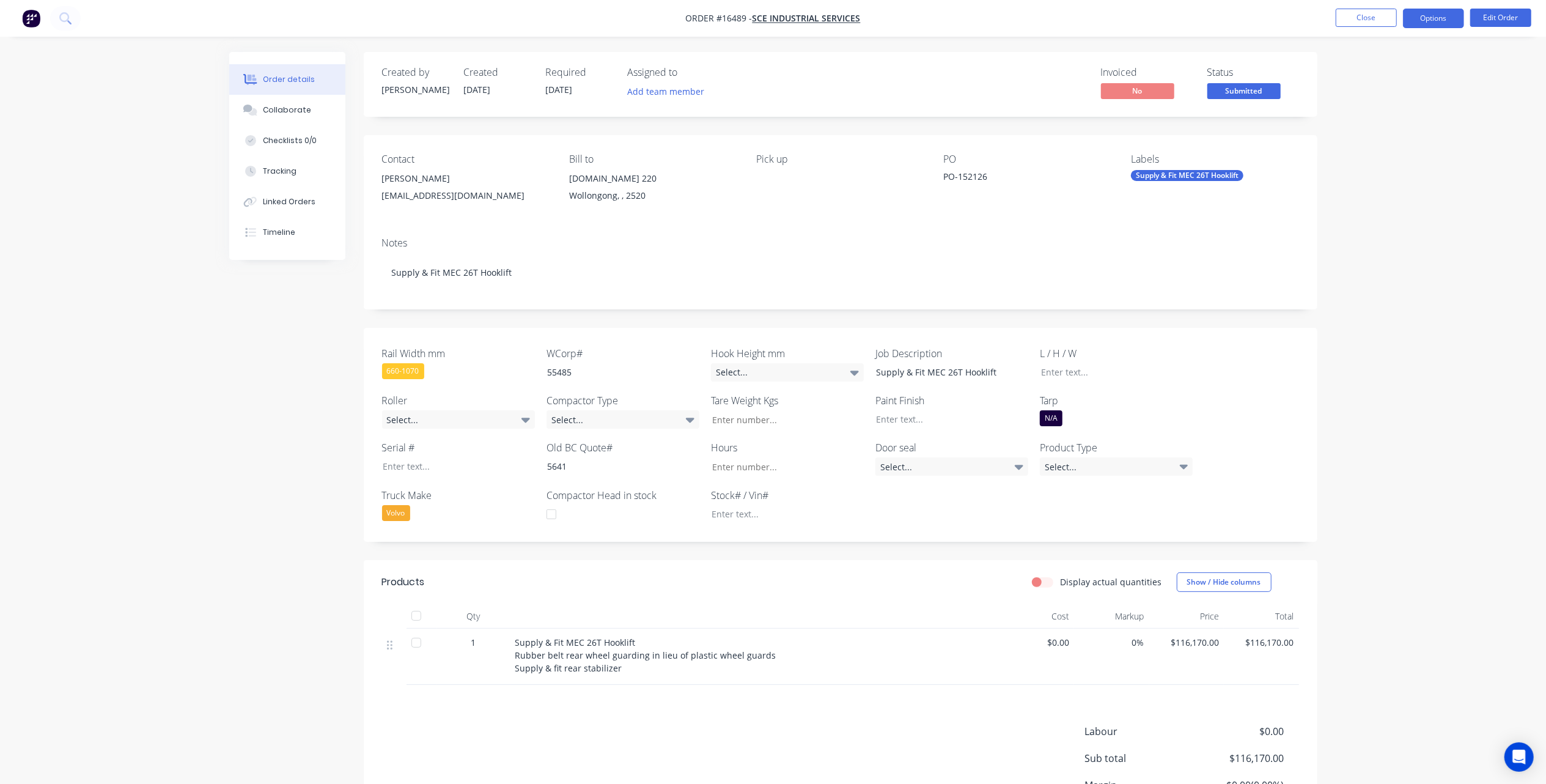
click at [1431, 18] on button "Options" at bounding box center [1433, 18] width 61 height 20
click at [1385, 95] on div "Partial Invoice" at bounding box center [1397, 99] width 113 height 18
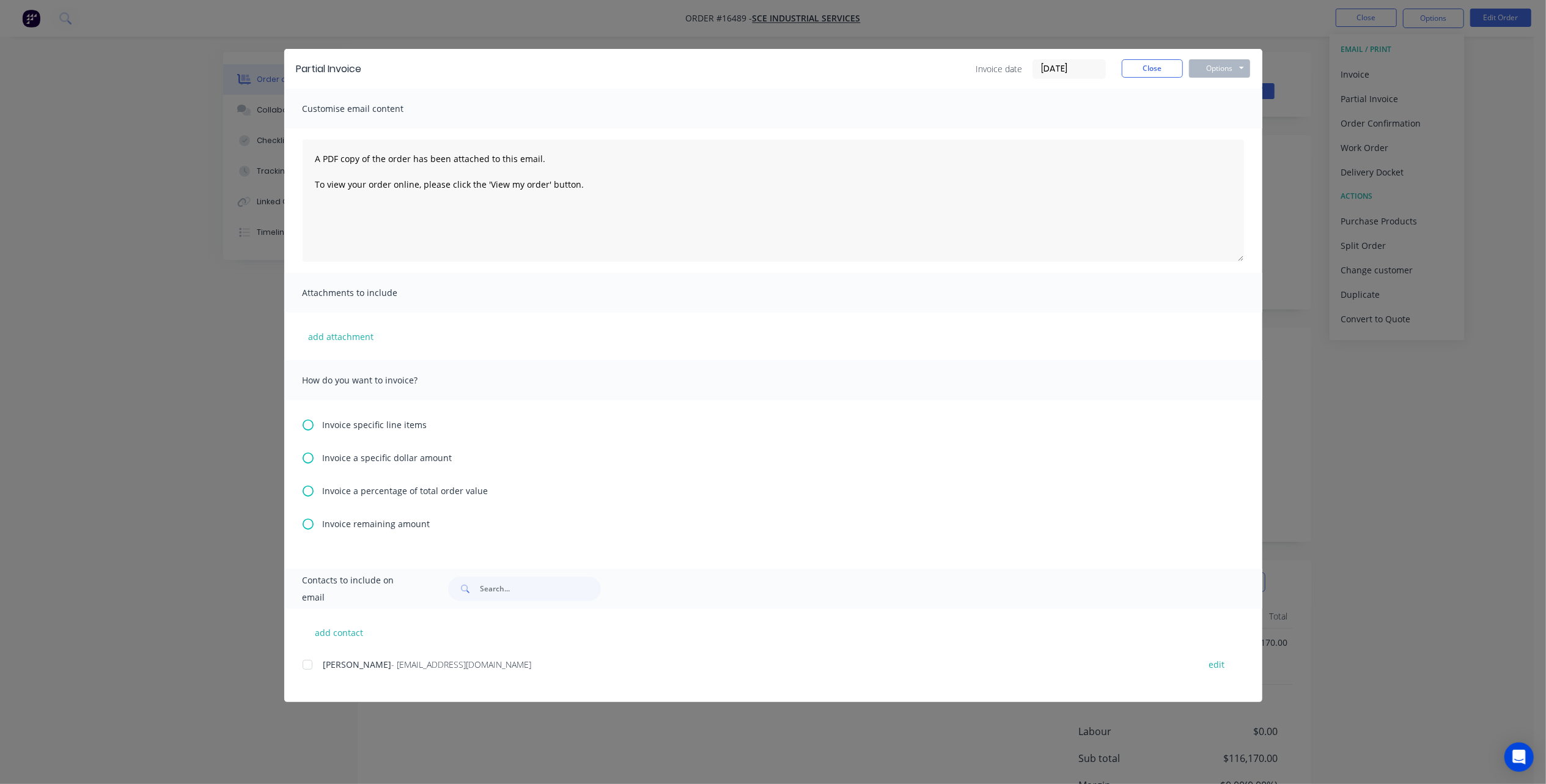
click at [304, 426] on icon at bounding box center [308, 424] width 11 height 11
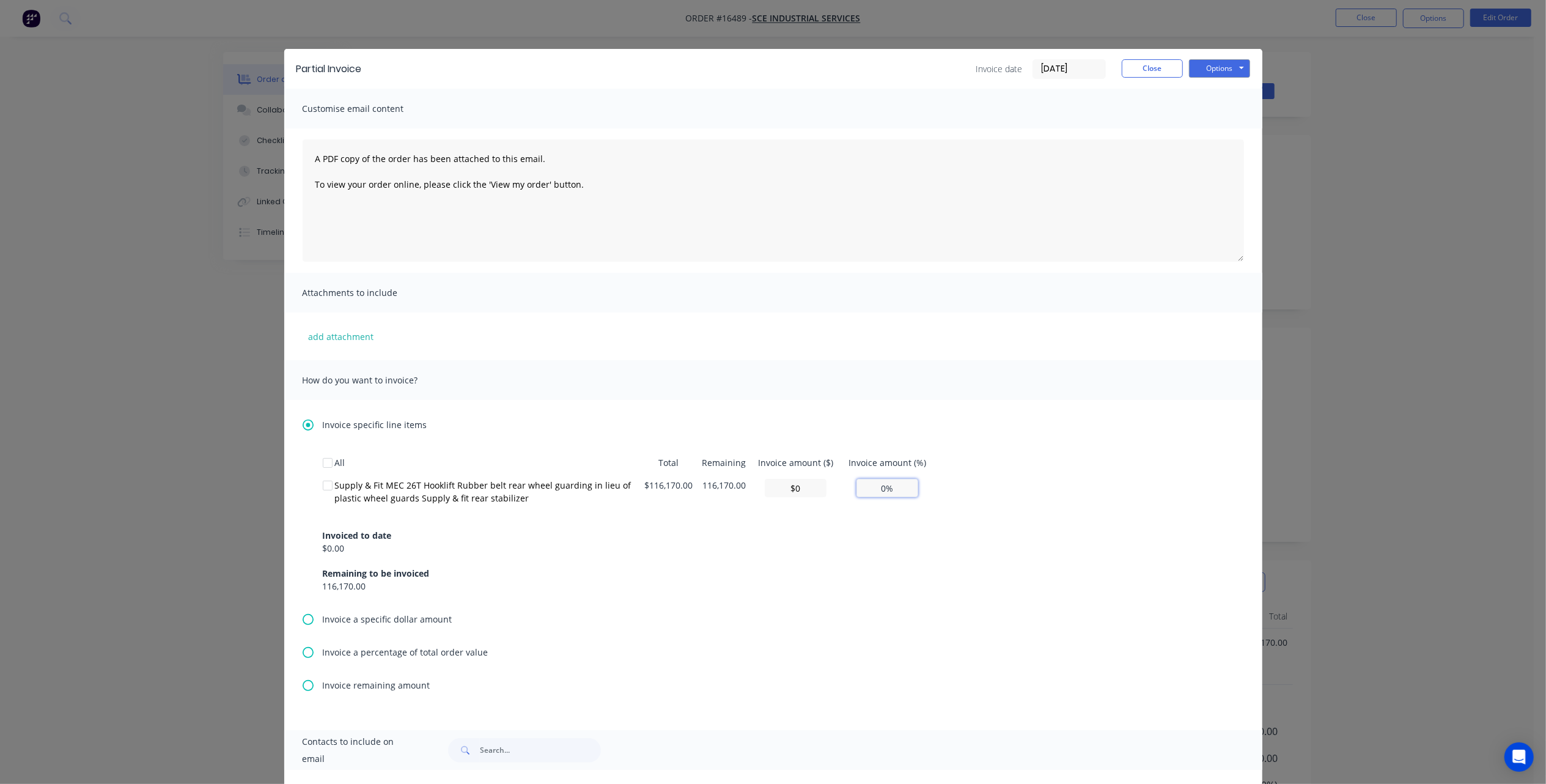
click at [860, 485] on input "0%" at bounding box center [887, 488] width 62 height 18
type input "$0.00"
type input "0%"
type input "$23,234.00"
type input "20%"
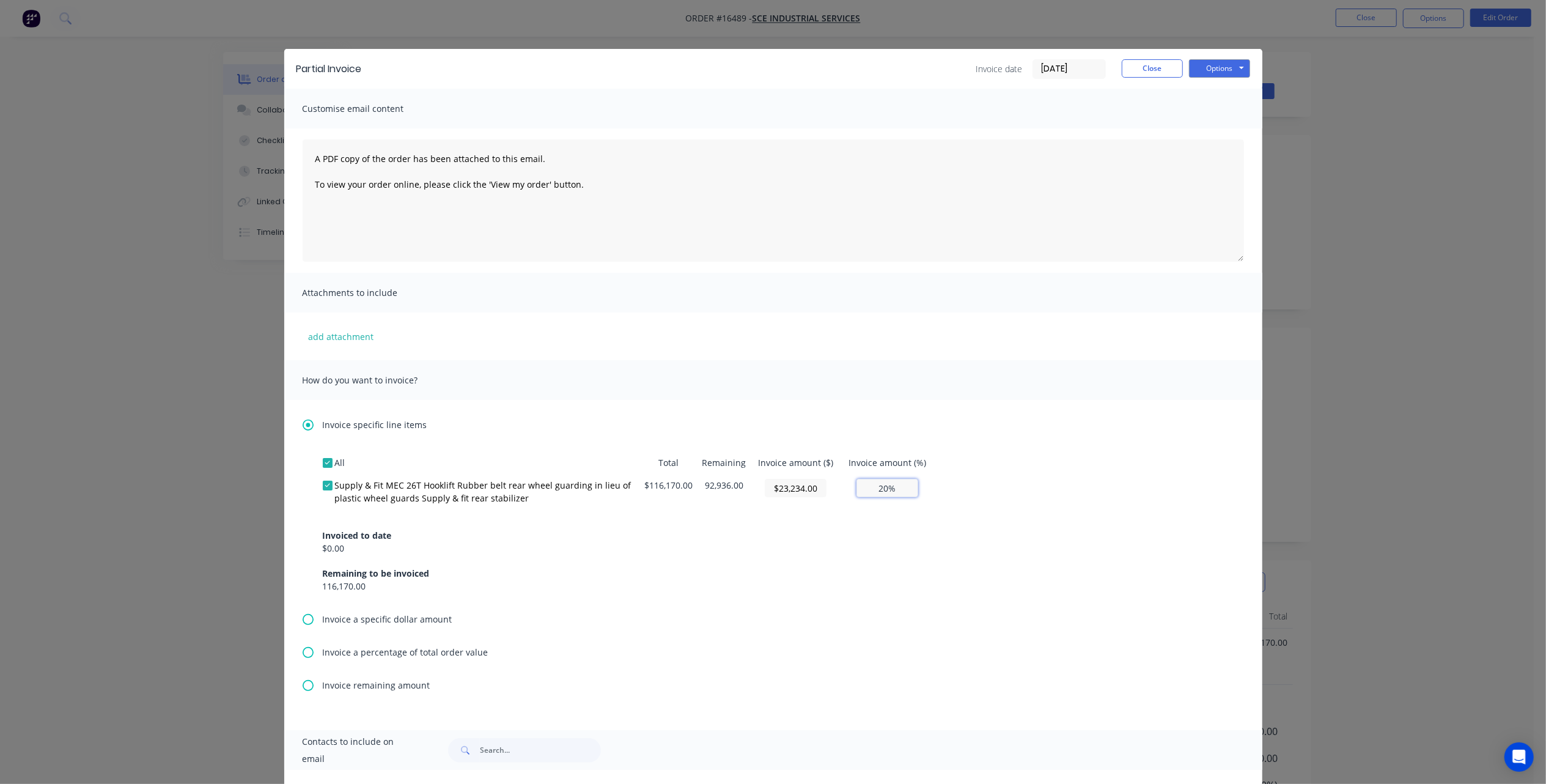
type input "$116,170.00"
type input "100.00%"
type input "$11,617.00"
type input "10.00%"
type input "$0.00"
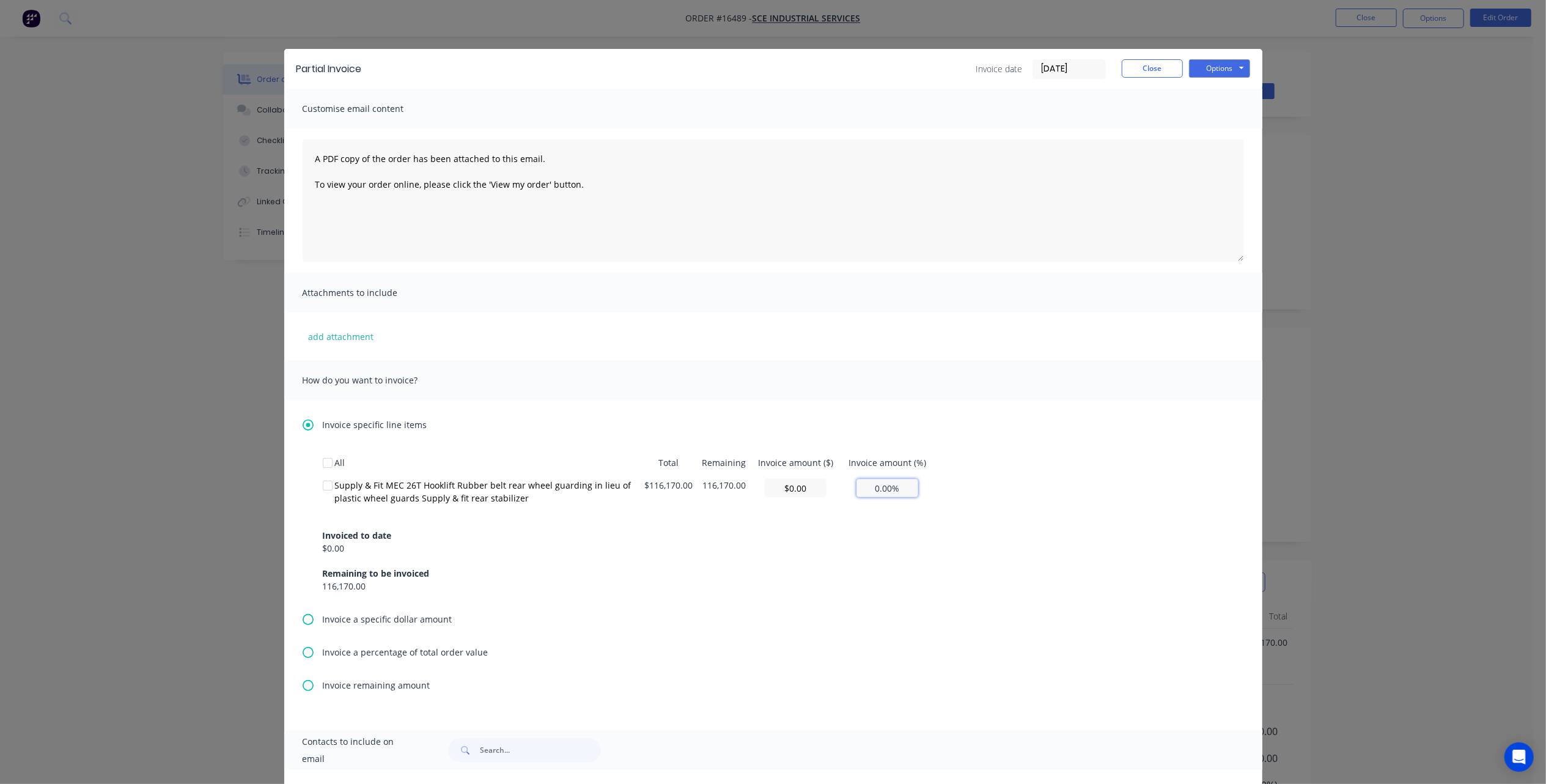
type input "0%"
type input "$23,234.00"
type input "20%"
click at [880, 593] on div "All Total Remaining Invoice amount ($) Invoice amount (%) Supply & Fit MEC 26T …" at bounding box center [773, 531] width 941 height 161
click at [1230, 73] on button "Options" at bounding box center [1219, 68] width 61 height 18
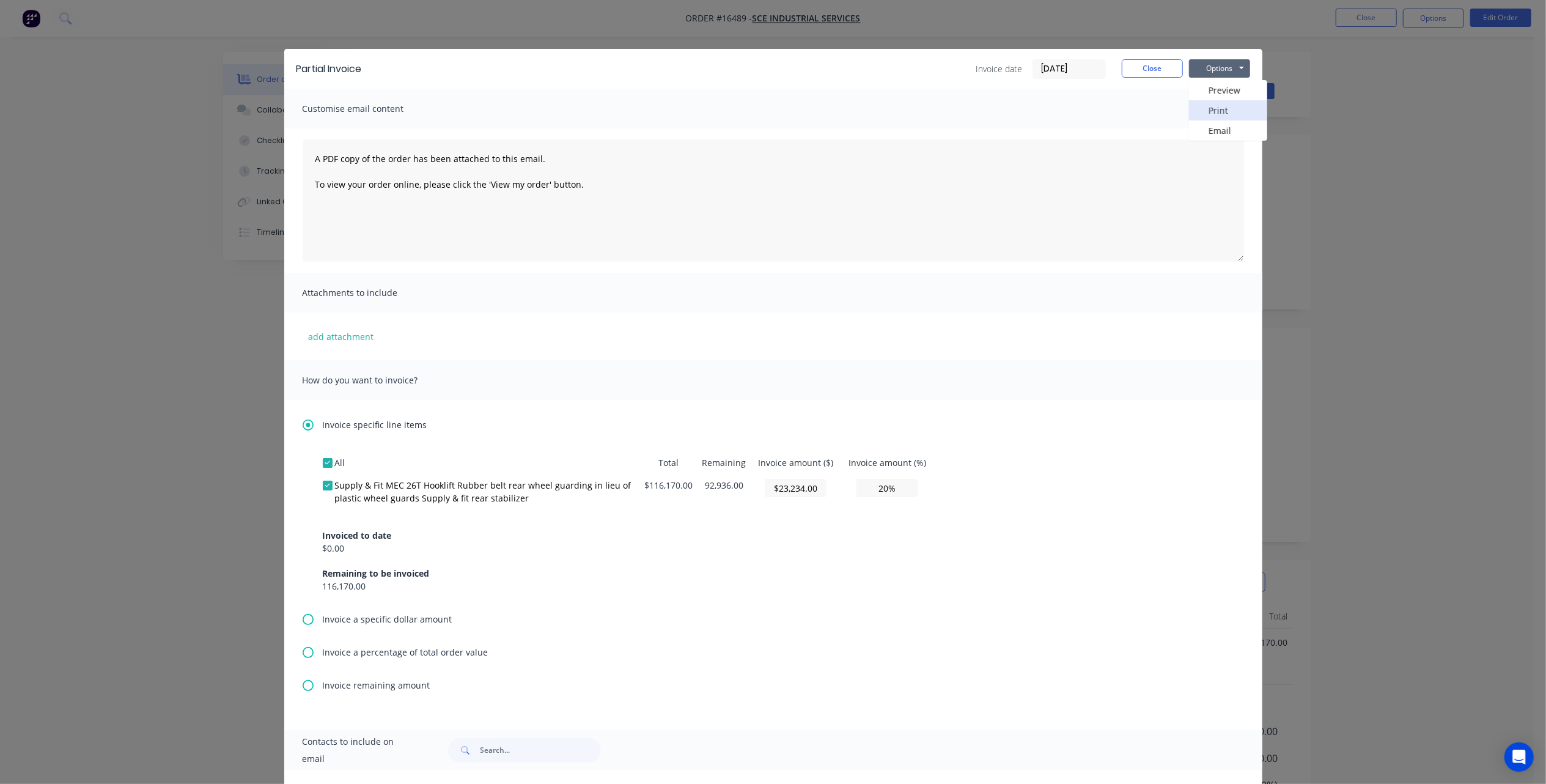
click at [1228, 106] on button "Print" at bounding box center [1228, 110] width 78 height 21
click at [1149, 65] on button "Close" at bounding box center [1153, 68] width 61 height 18
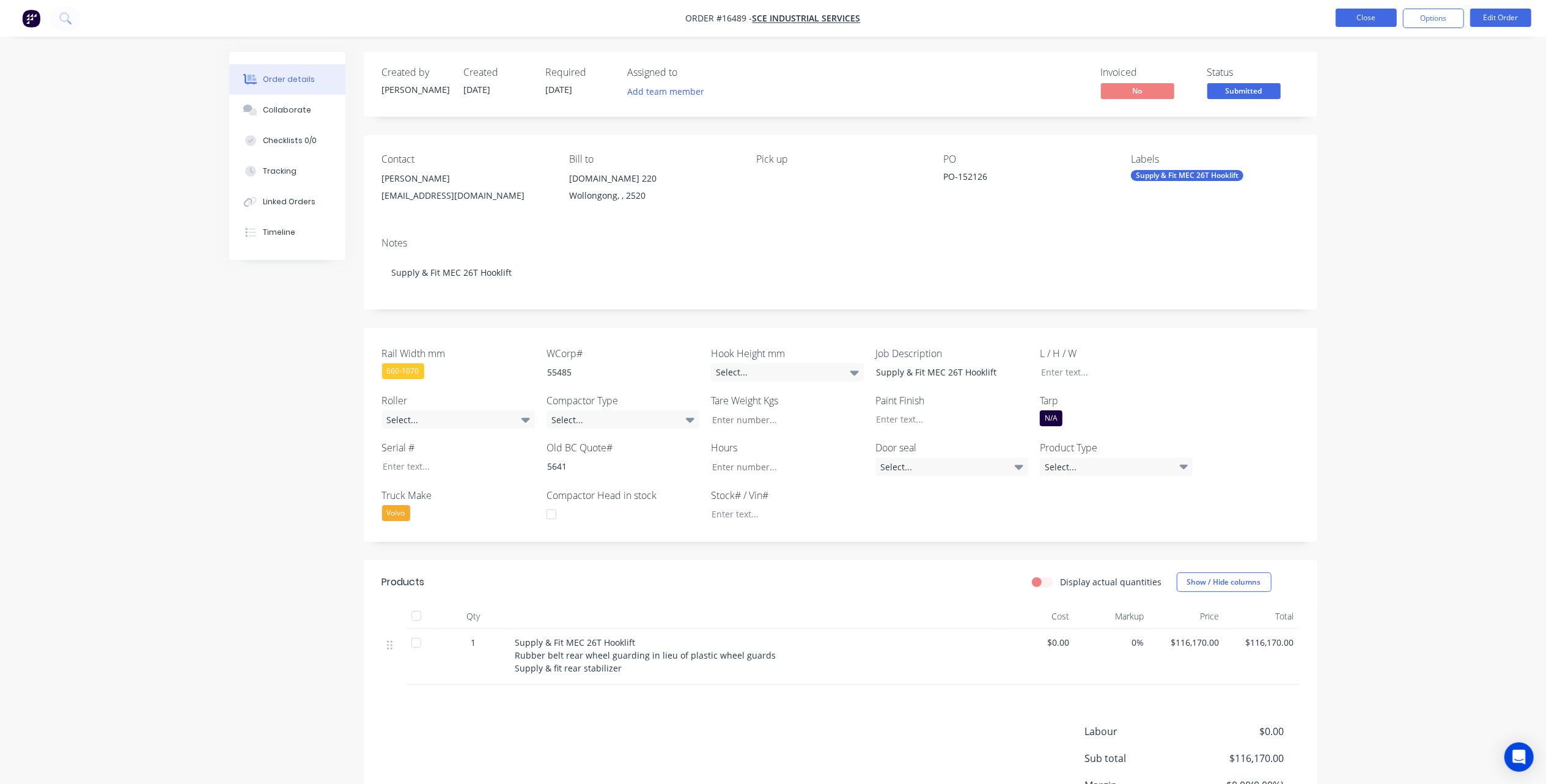
click at [1374, 23] on button "Close" at bounding box center [1367, 17] width 61 height 18
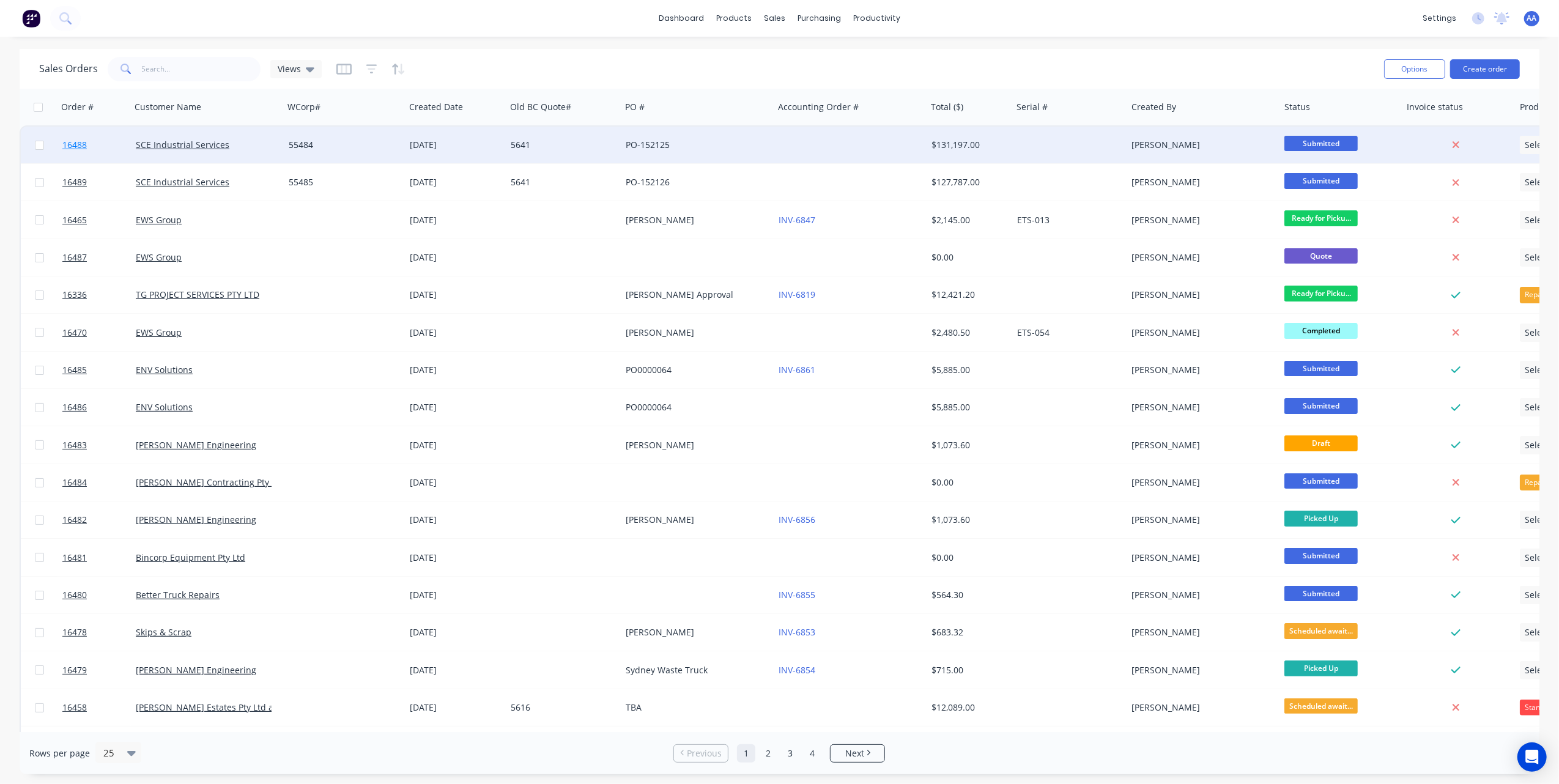
click at [123, 142] on link "16488" at bounding box center [99, 145] width 73 height 37
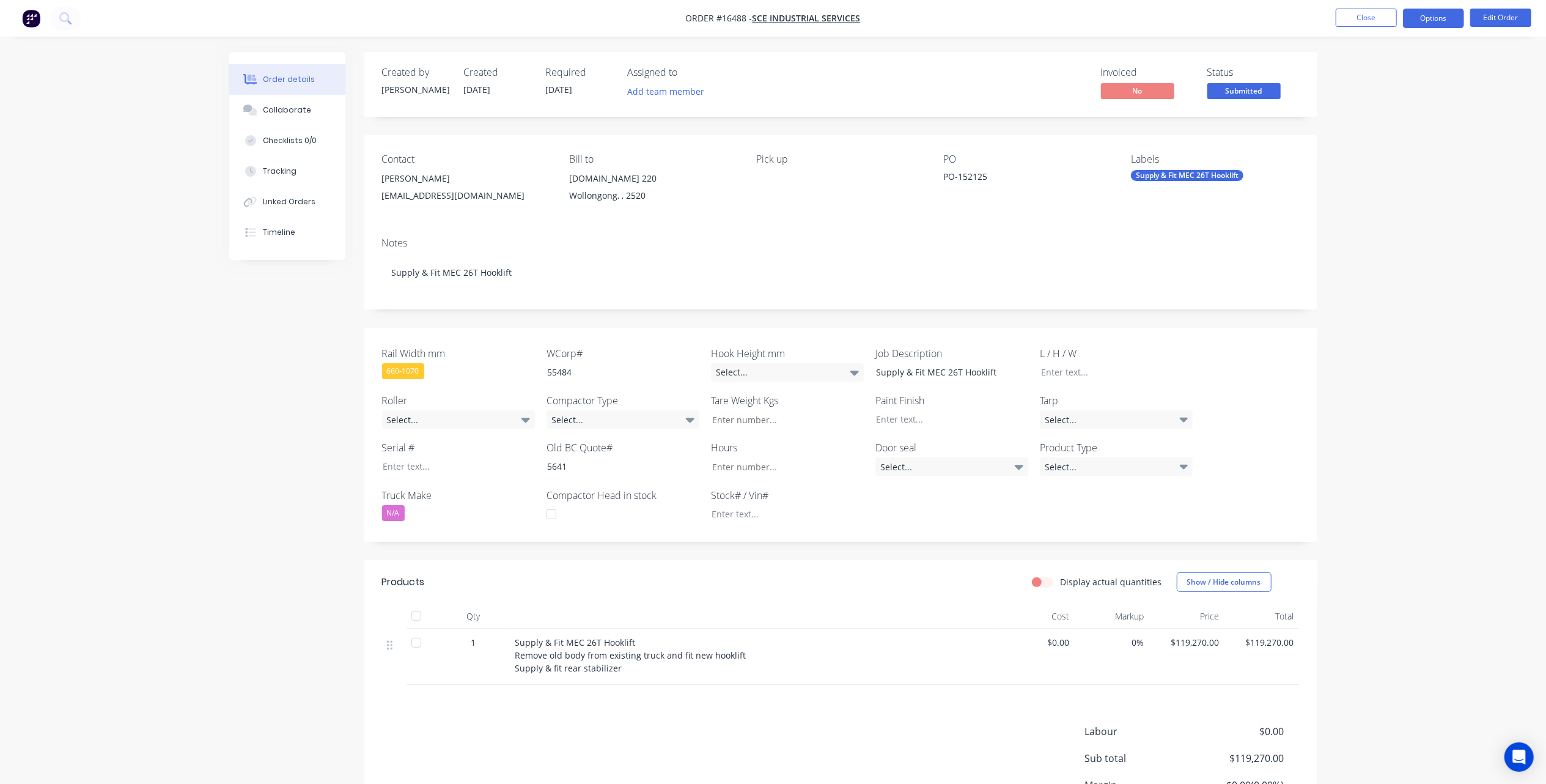
click at [1429, 13] on button "Options" at bounding box center [1433, 18] width 61 height 20
click at [1389, 70] on div "Invoice" at bounding box center [1397, 75] width 113 height 18
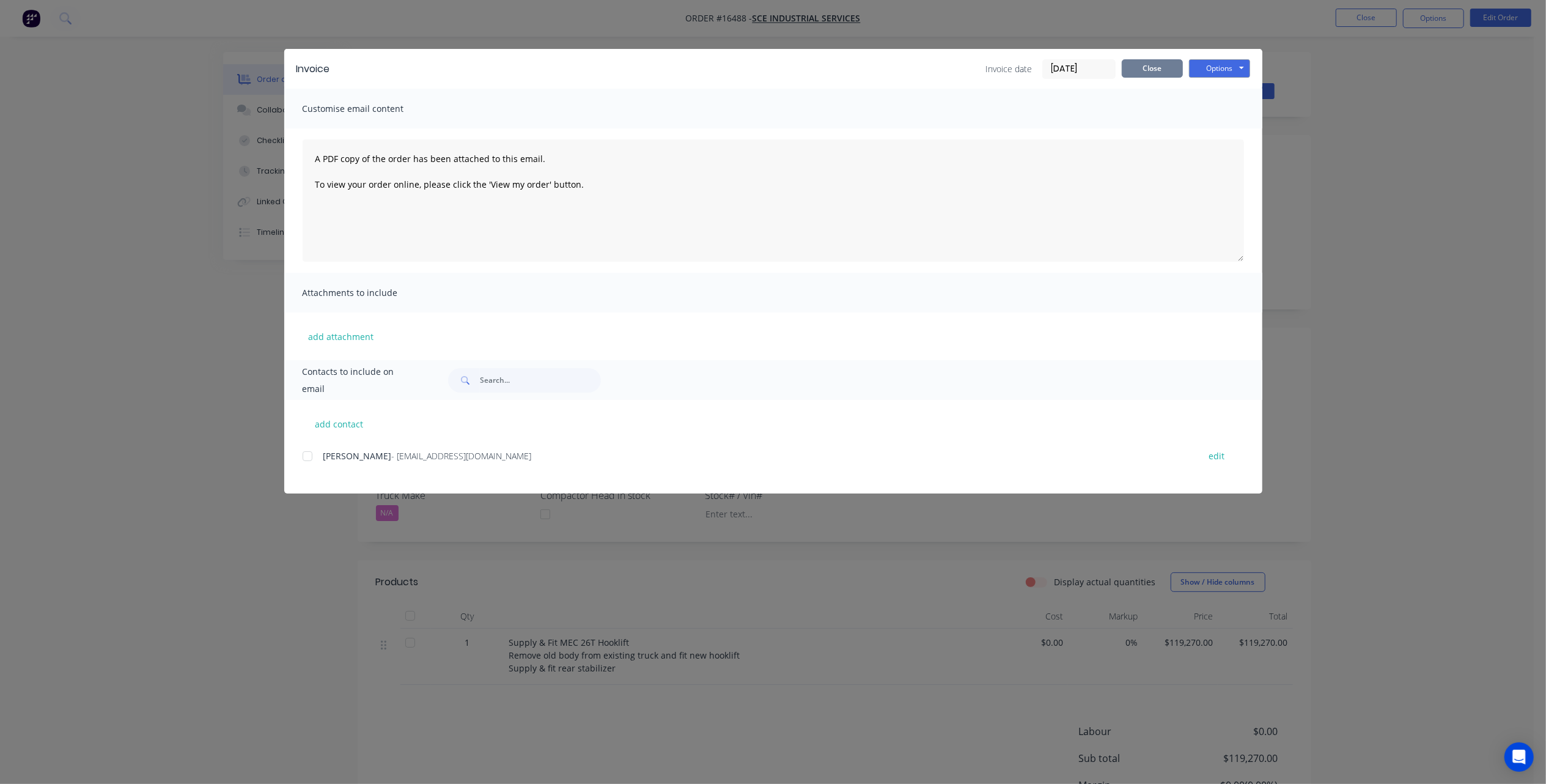
click at [1144, 66] on button "Close" at bounding box center [1153, 68] width 61 height 18
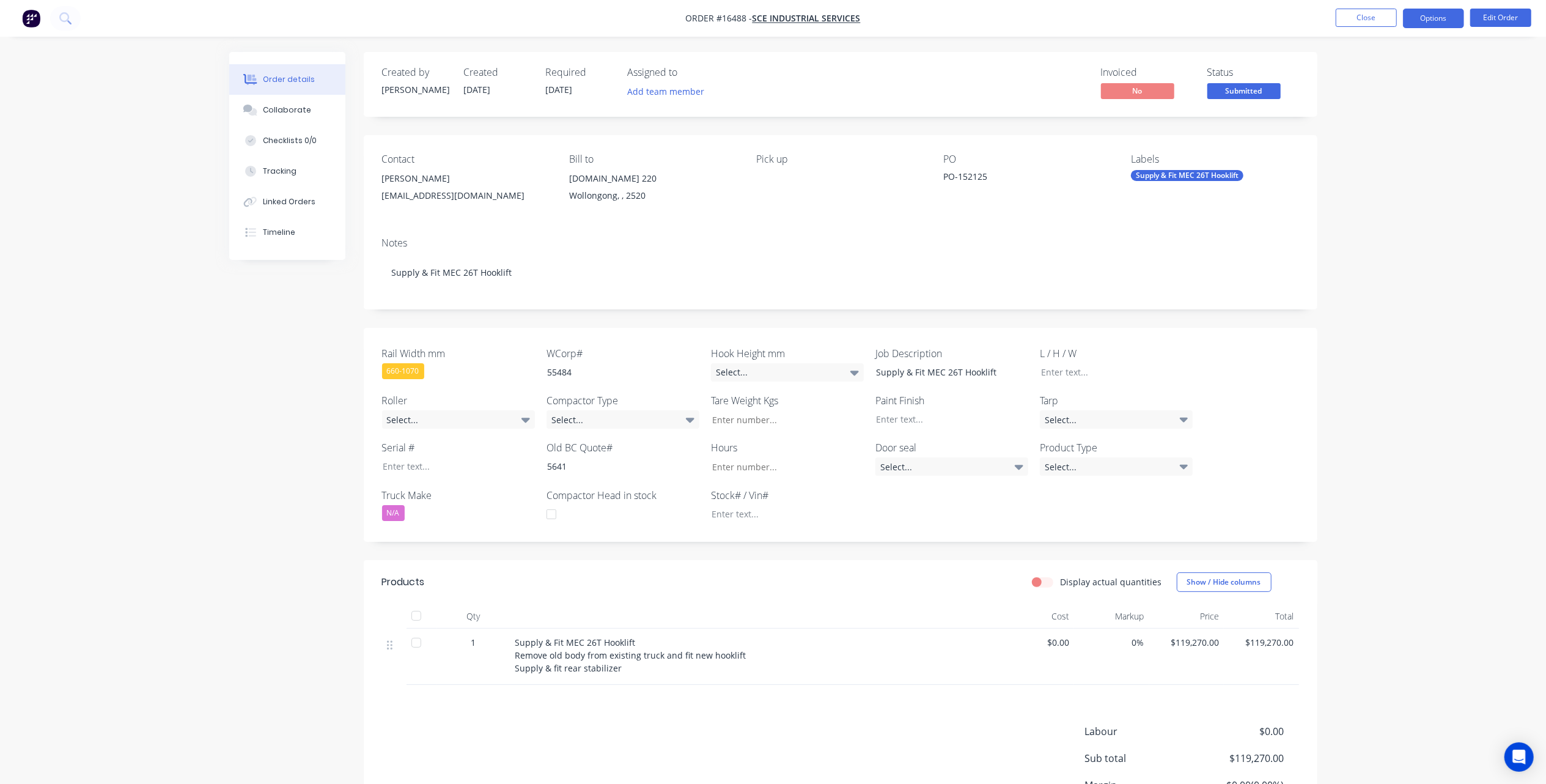
click at [1422, 21] on button "Options" at bounding box center [1433, 18] width 61 height 20
click at [1397, 93] on div "Partial Invoice" at bounding box center [1397, 99] width 113 height 18
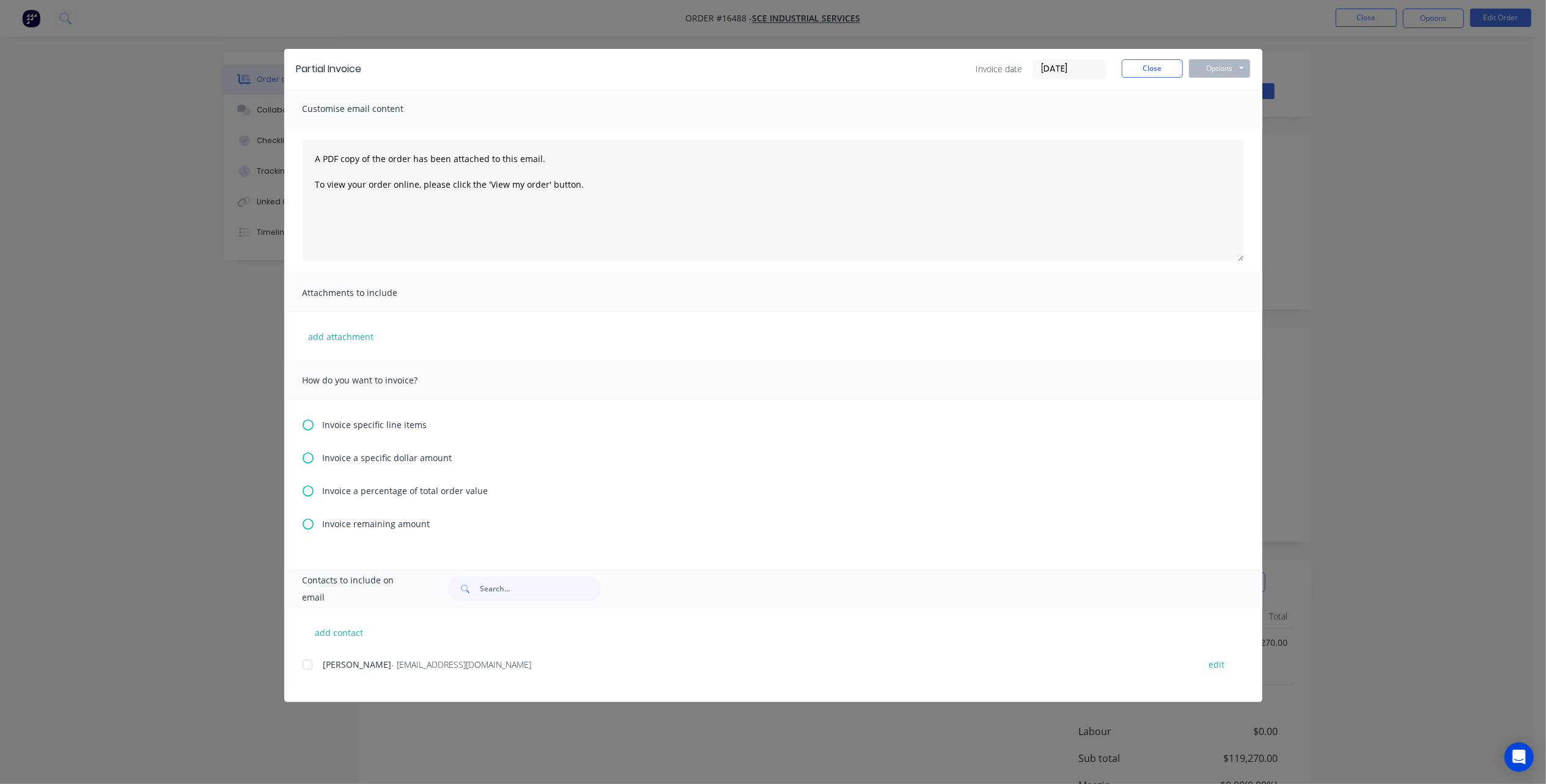
click at [312, 426] on icon at bounding box center [308, 424] width 11 height 11
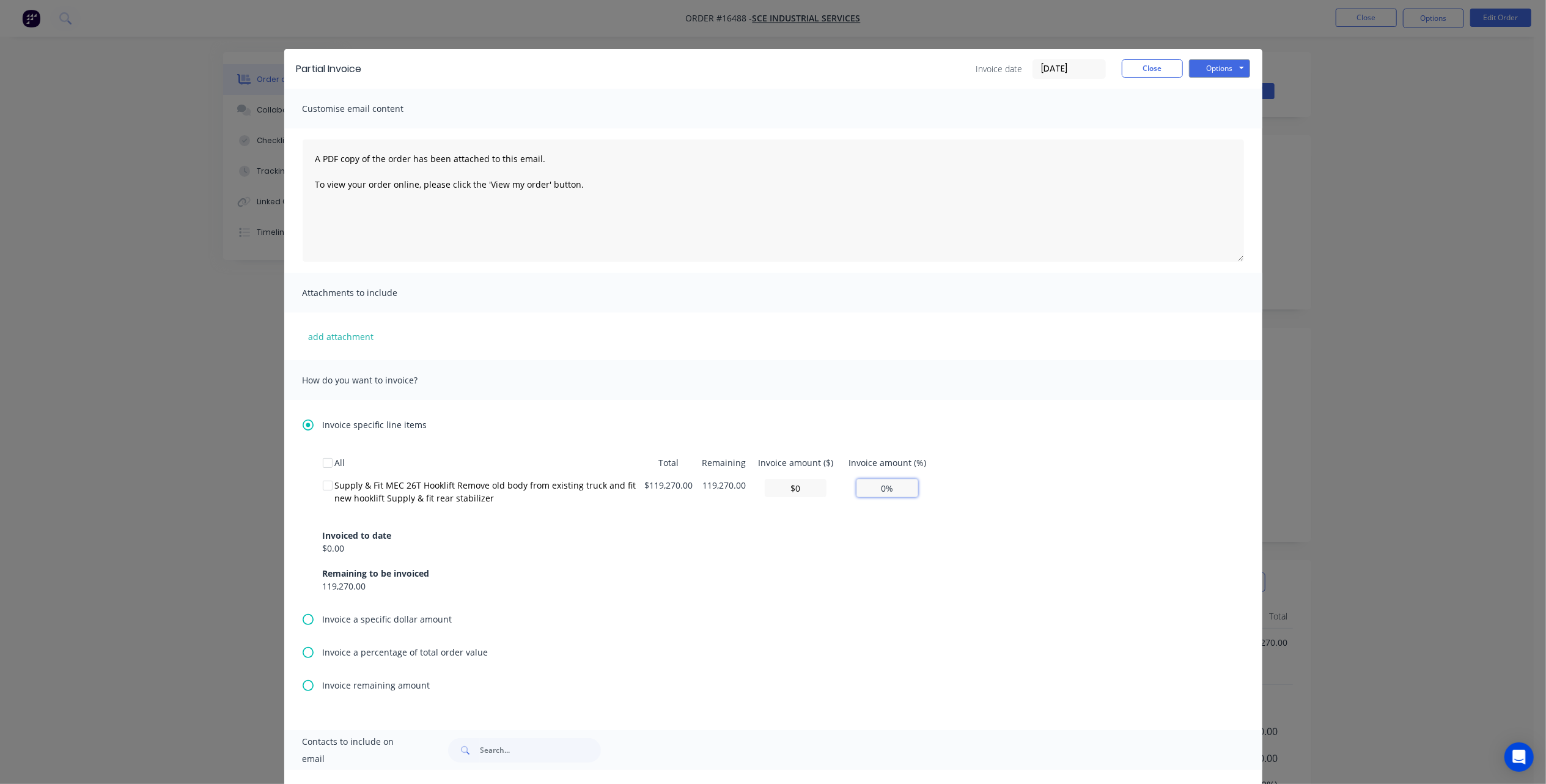
click at [869, 488] on input "0%" at bounding box center [887, 488] width 62 height 18
type input "$23,854.00"
type input "20%"
click at [1000, 668] on div "Invoice specific line items All Total Remaining Invoice amount ($) Invoice amou…" at bounding box center [773, 564] width 978 height 330
click at [1214, 66] on button "Options" at bounding box center [1219, 68] width 61 height 18
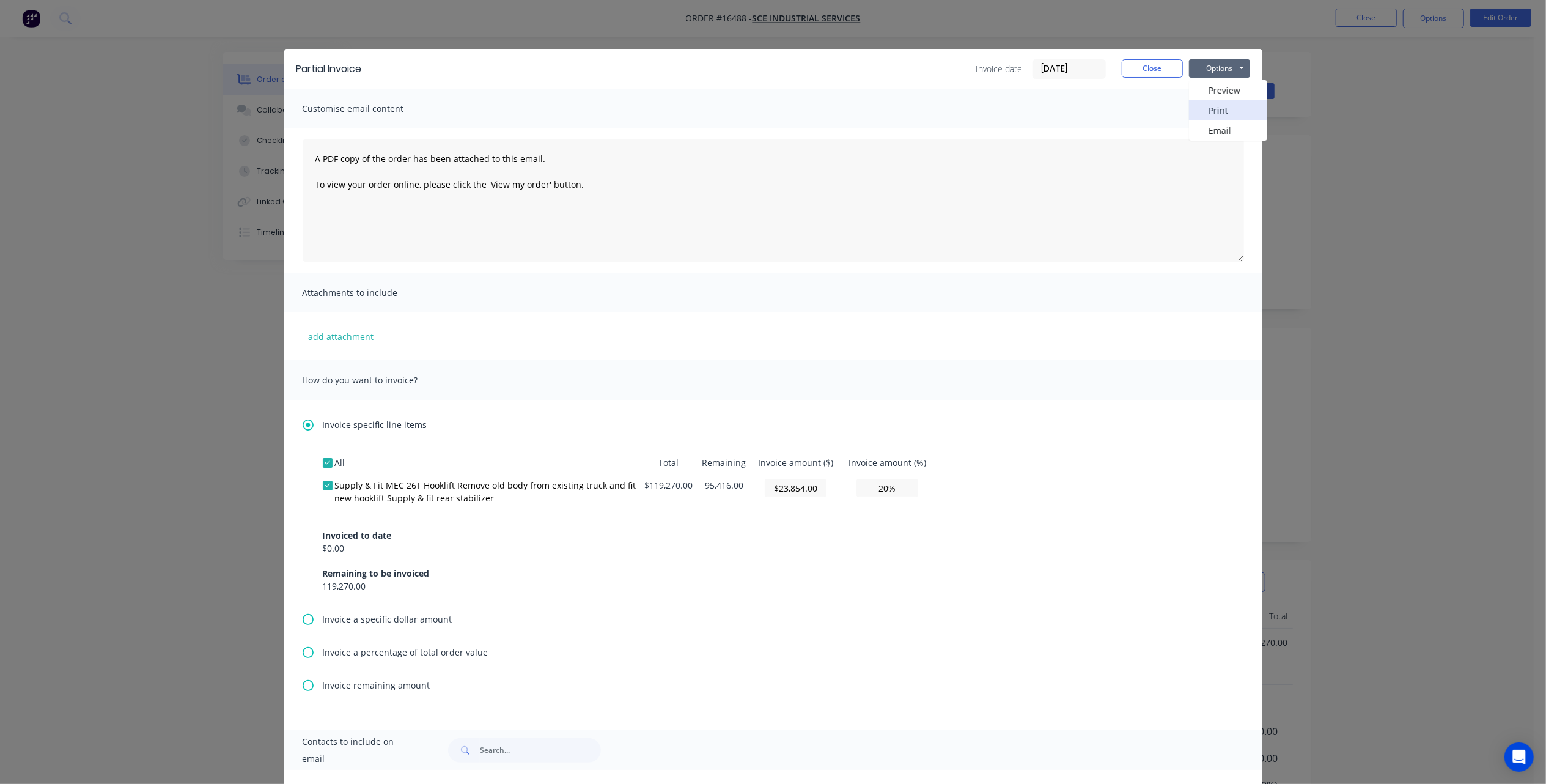
click at [1224, 101] on button "Print" at bounding box center [1228, 110] width 78 height 21
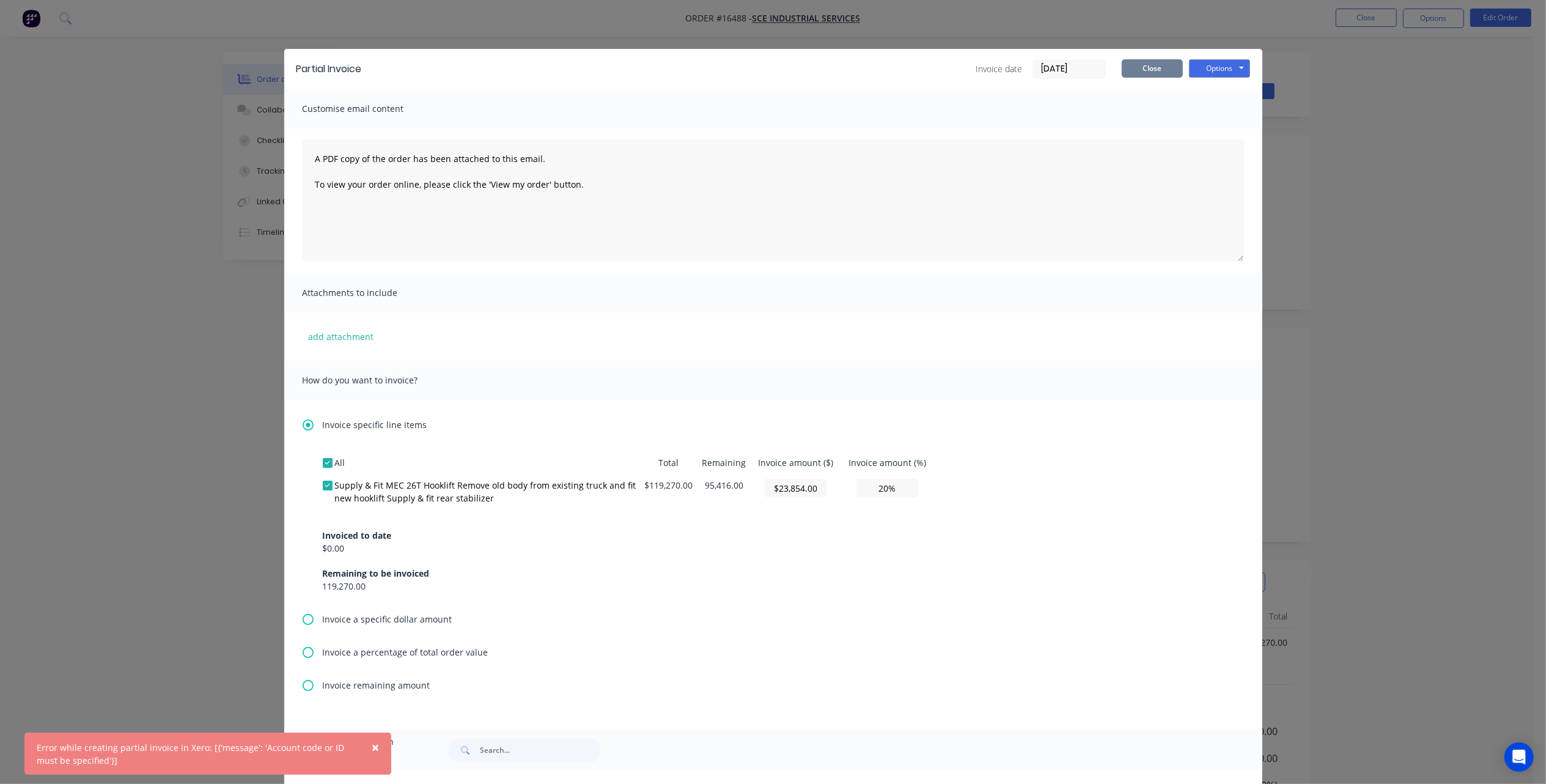
click at [1159, 70] on button "Close" at bounding box center [1153, 68] width 61 height 18
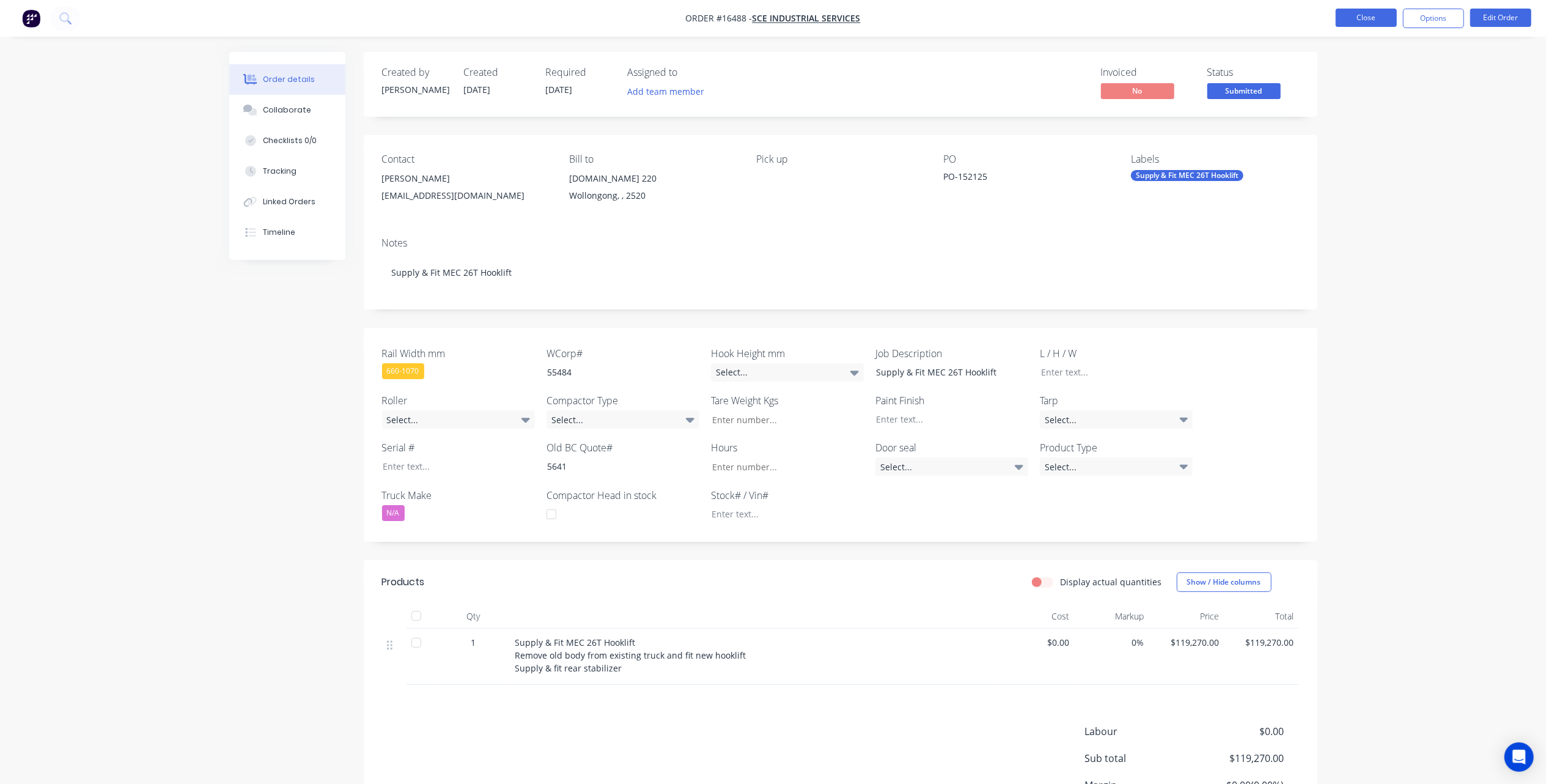
click at [1358, 16] on button "Close" at bounding box center [1367, 17] width 61 height 18
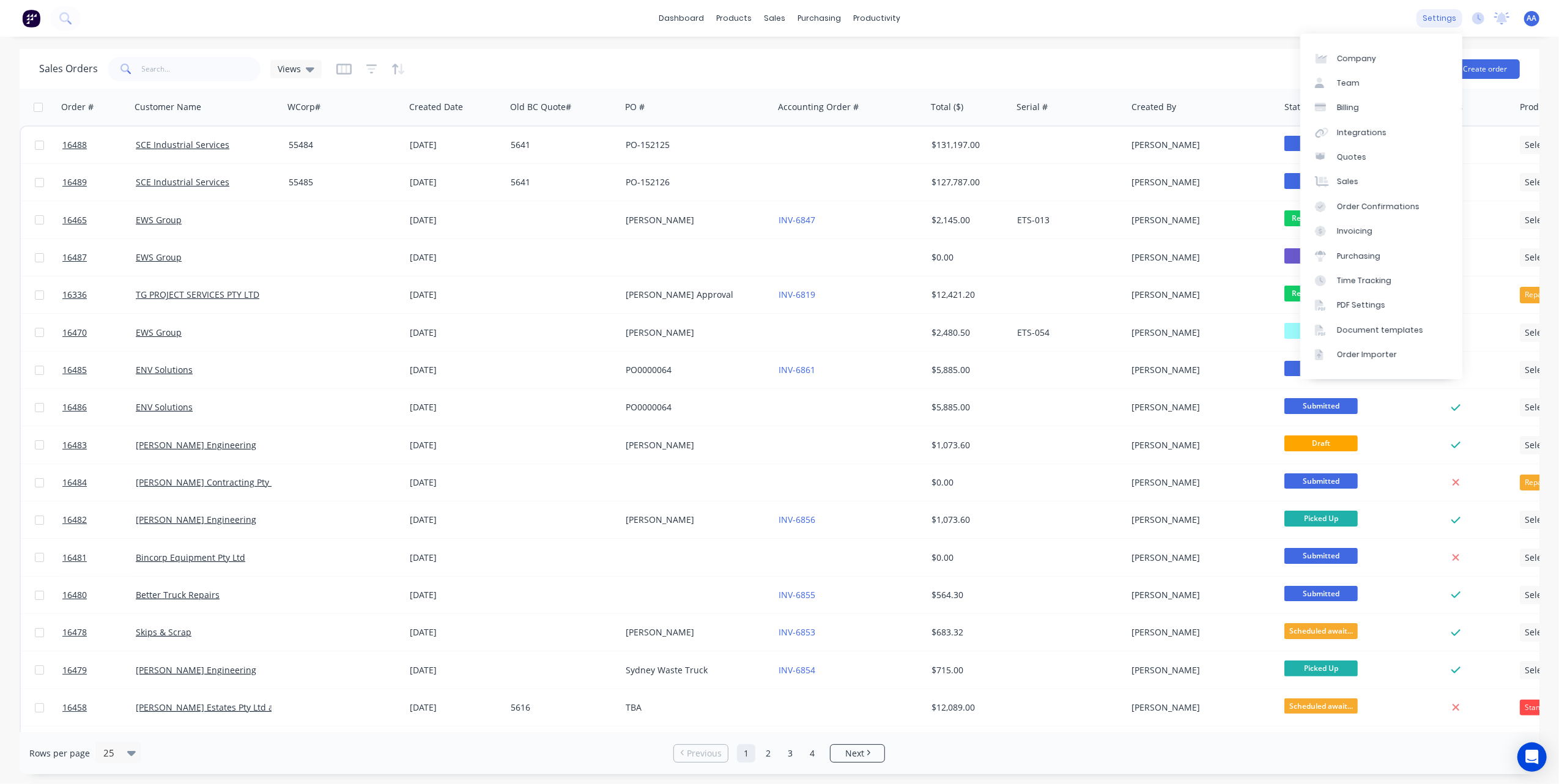
click at [1444, 16] on div "settings" at bounding box center [1440, 18] width 46 height 18
click at [1361, 125] on link "Integrations" at bounding box center [1381, 132] width 162 height 25
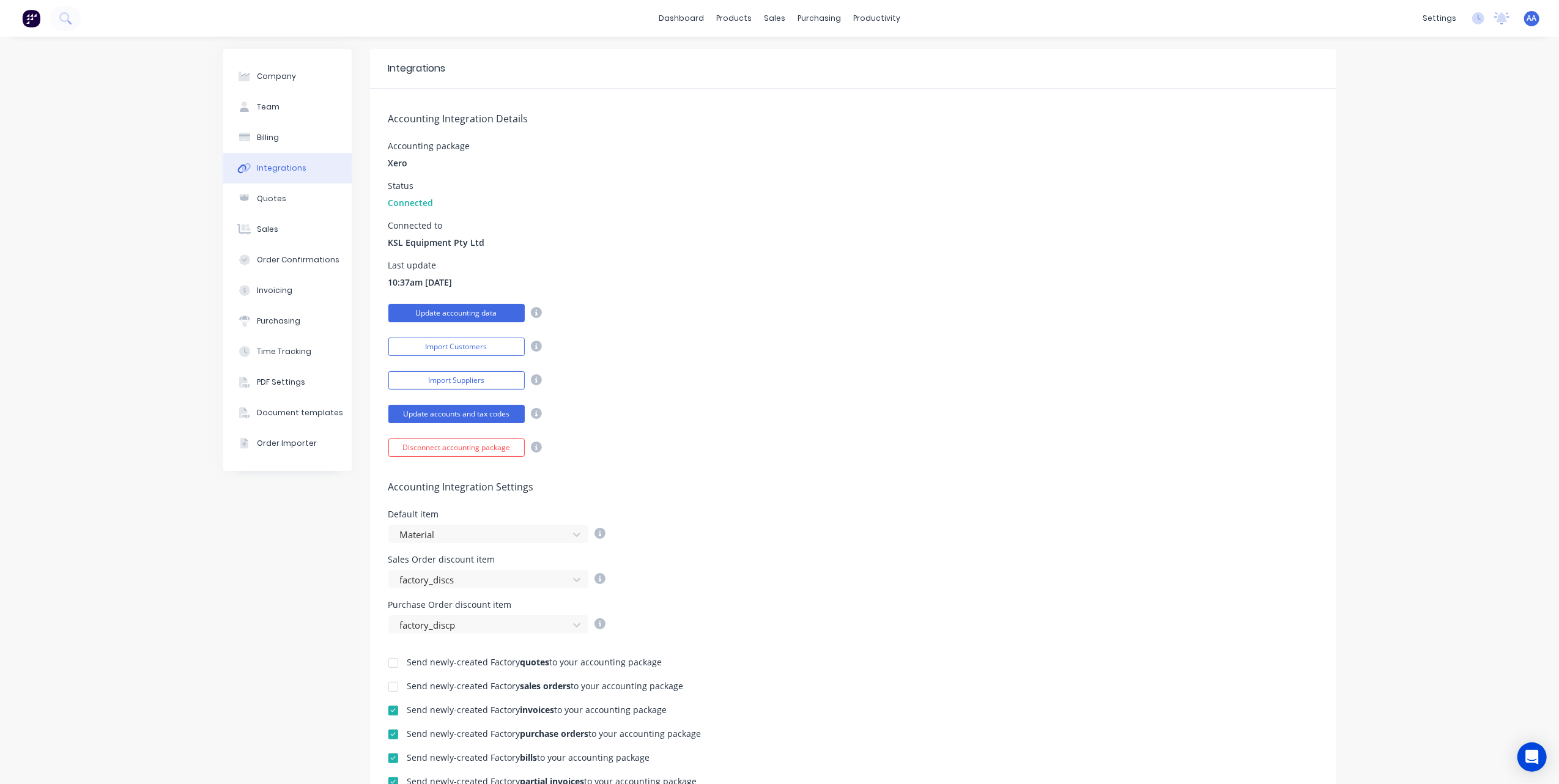
click at [470, 318] on button "Update accounting data" at bounding box center [457, 313] width 137 height 18
click at [790, 53] on div "Sales Orders" at bounding box center [814, 58] width 50 height 11
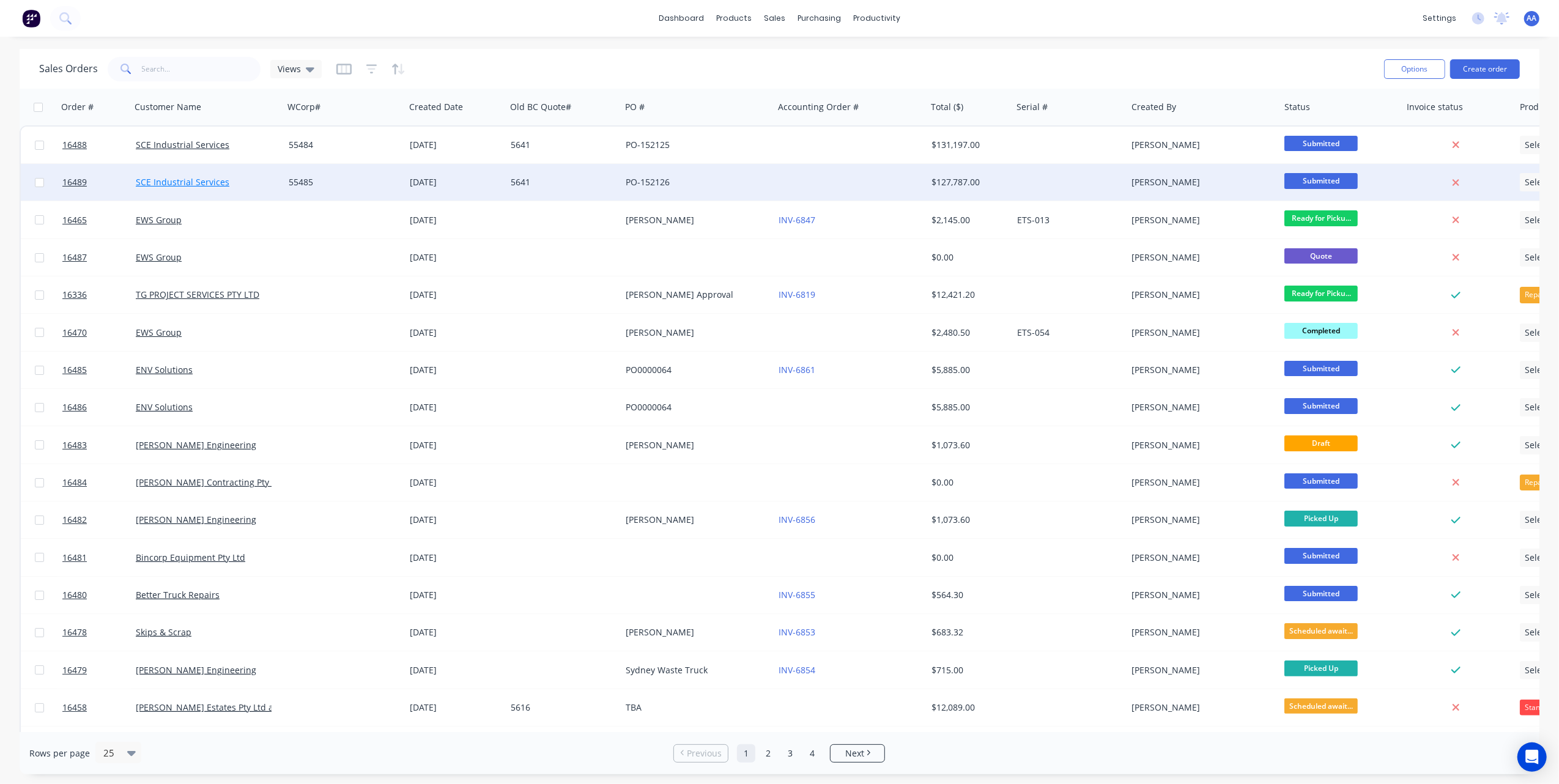
click at [151, 179] on link "SCE Industrial Services" at bounding box center [183, 182] width 94 height 12
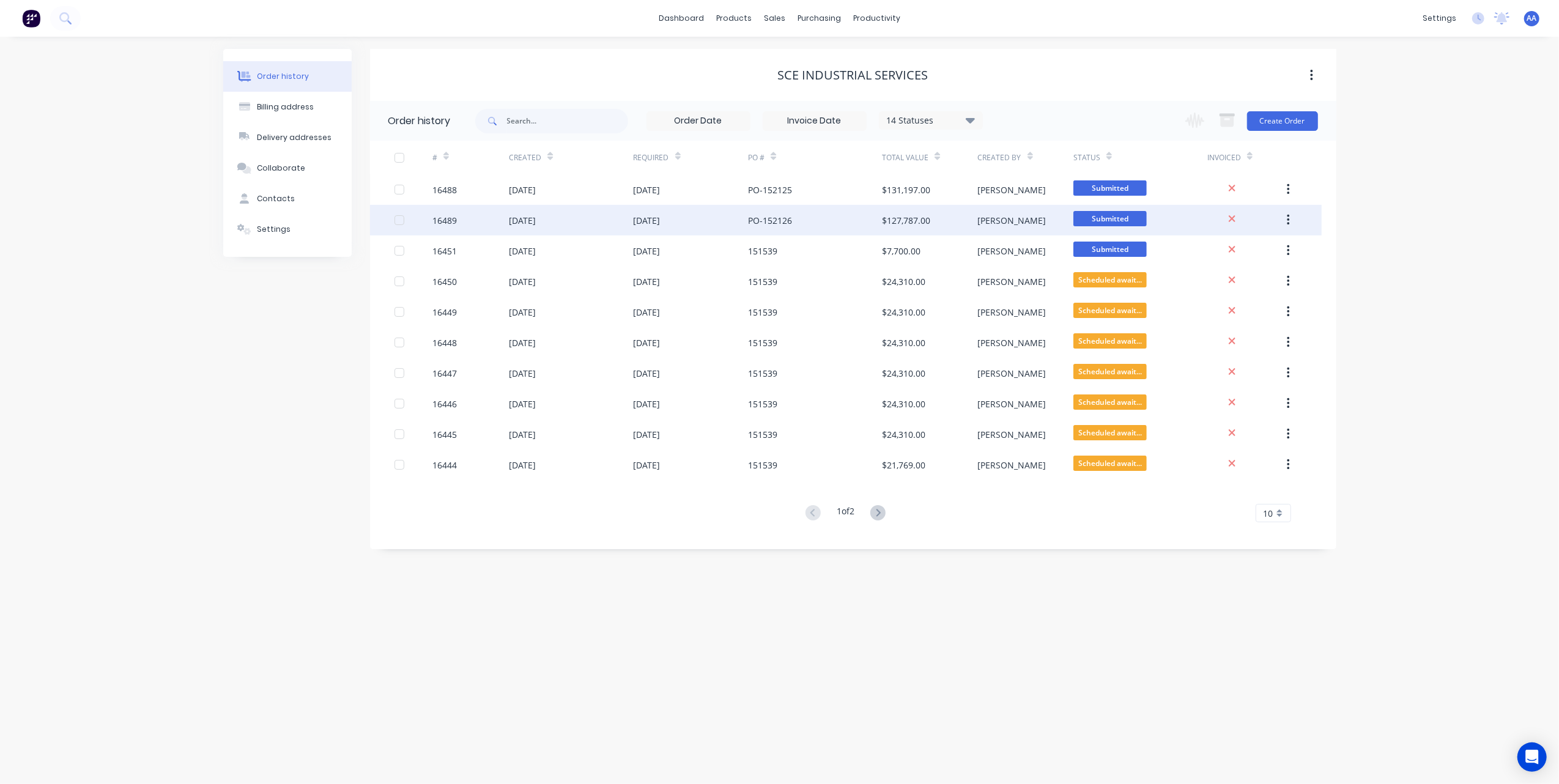
click at [434, 216] on div "16489" at bounding box center [444, 220] width 25 height 13
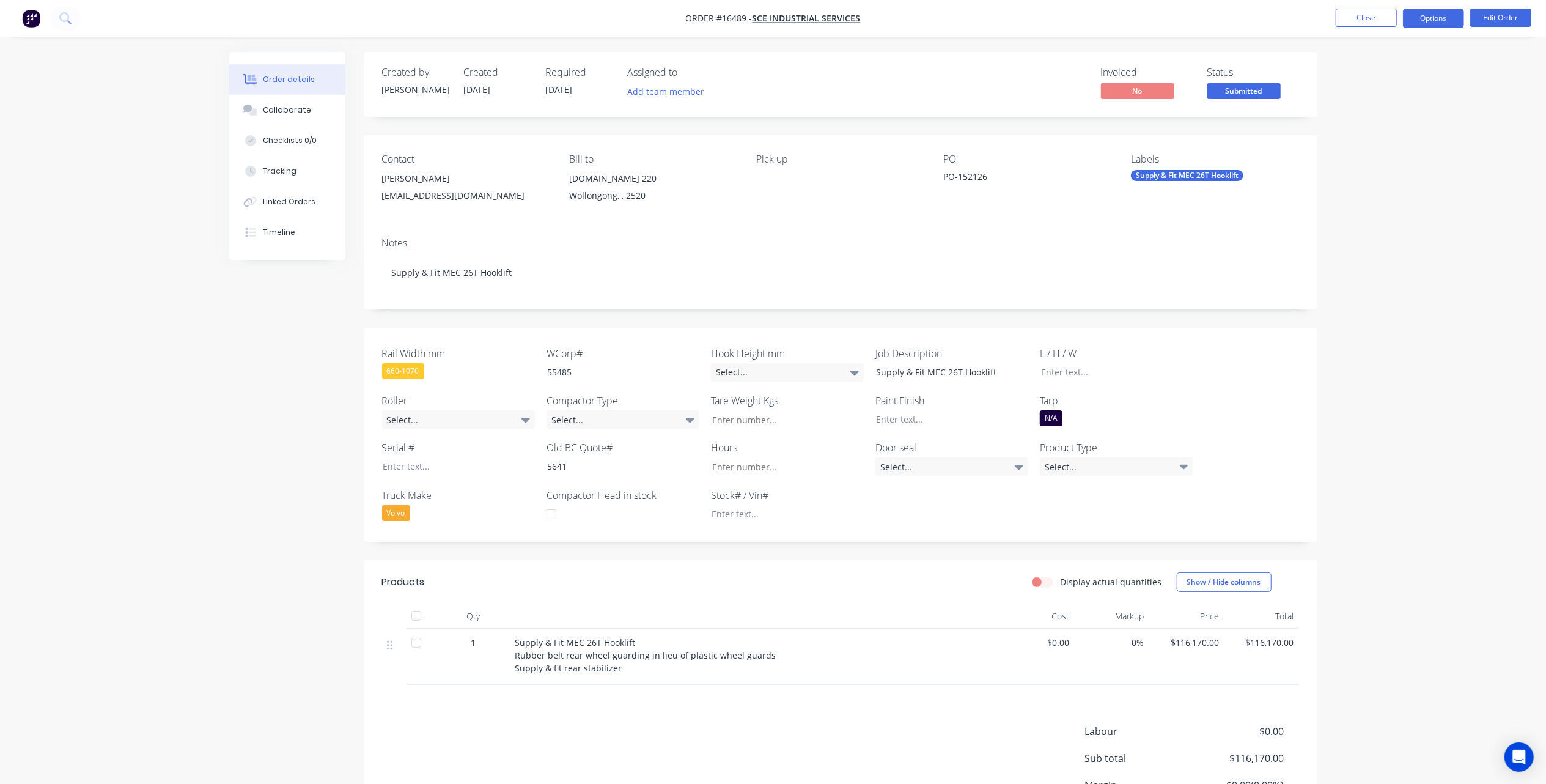
click at [1412, 20] on button "Options" at bounding box center [1433, 18] width 61 height 20
click at [1373, 91] on div "Partial Invoice" at bounding box center [1397, 99] width 113 height 18
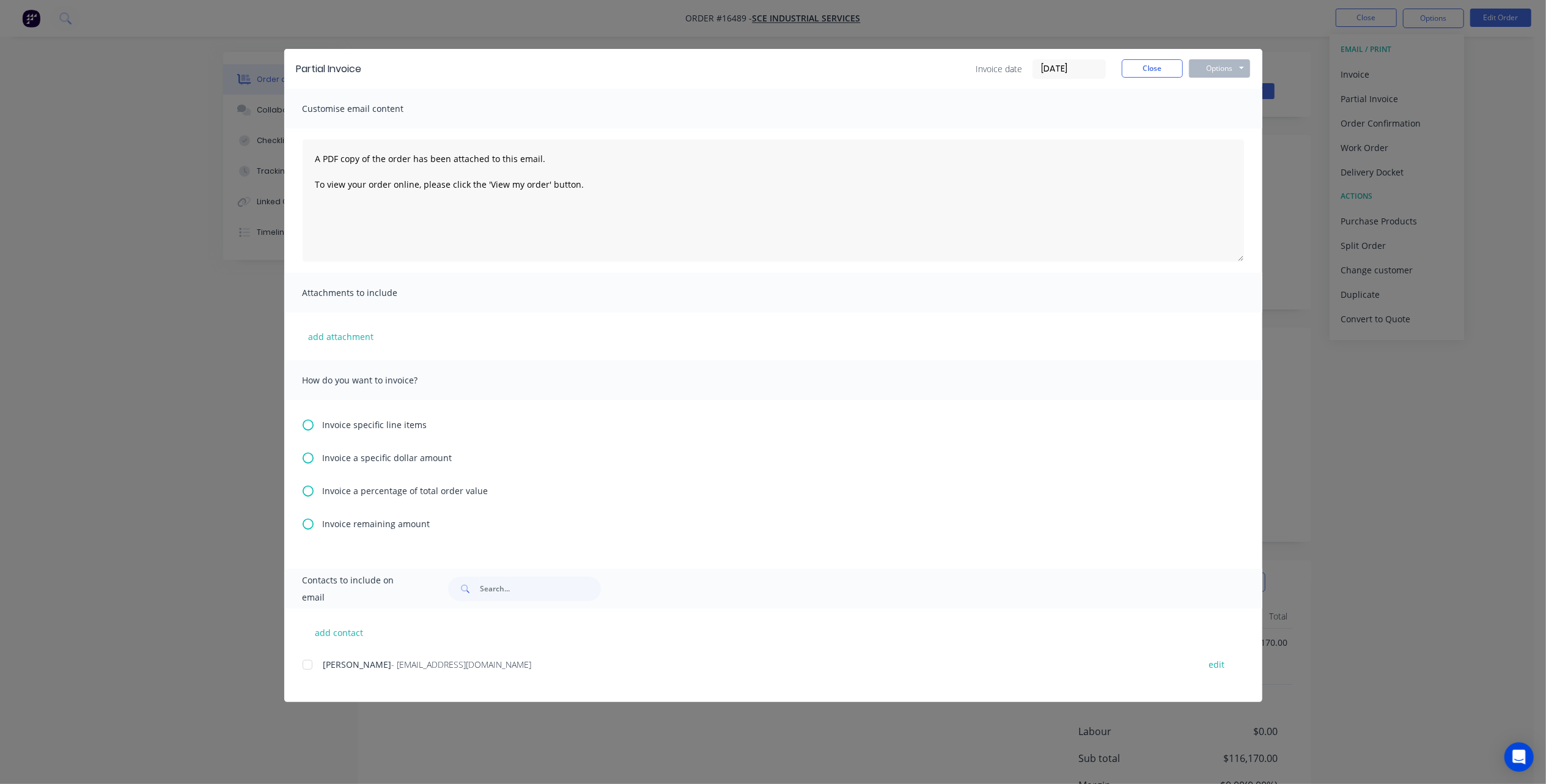
click at [365, 424] on span "Invoice specific line items" at bounding box center [374, 424] width 104 height 13
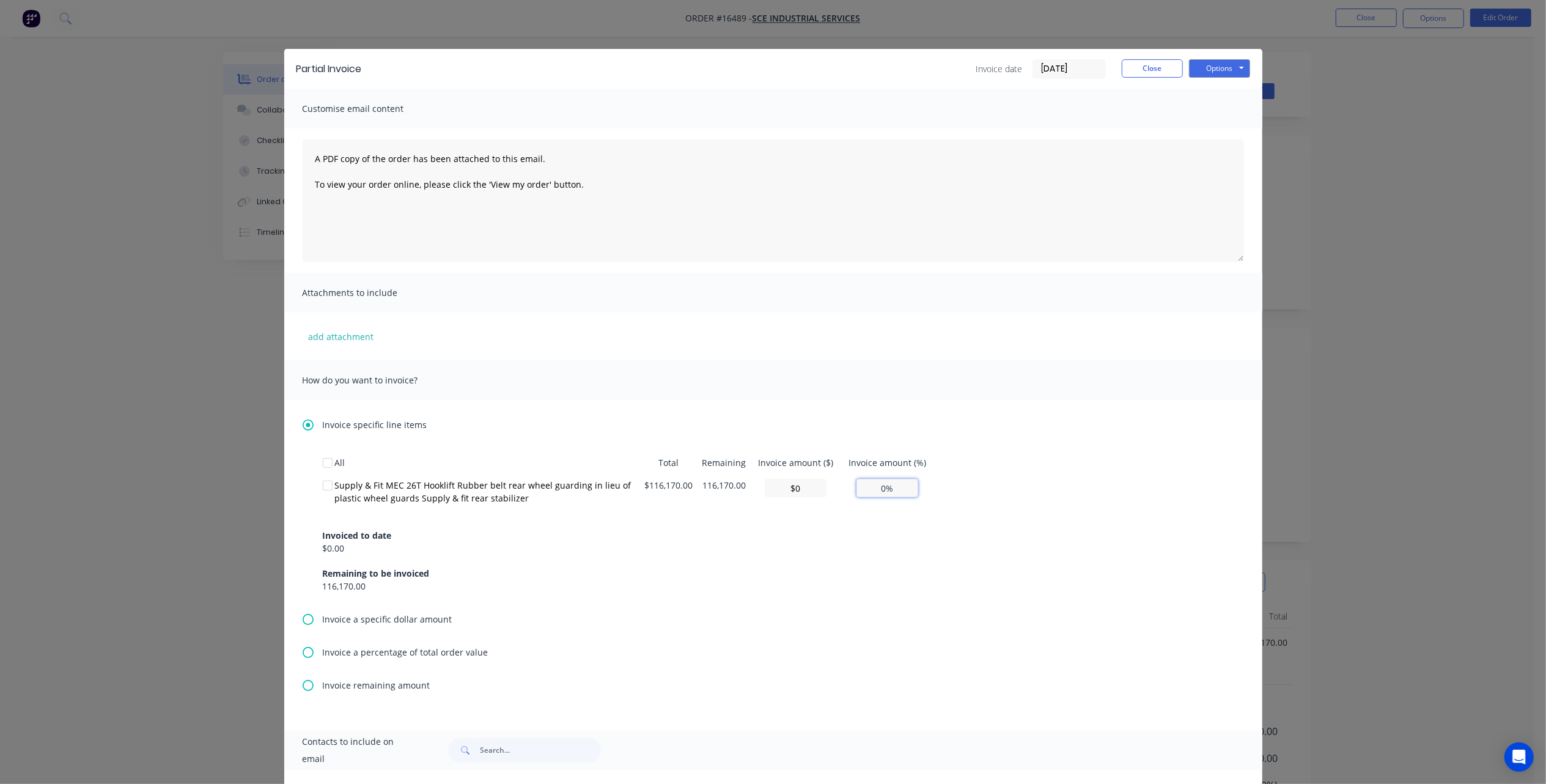
click at [866, 489] on input "0%" at bounding box center [887, 488] width 62 height 18
type input "$23,234.00"
type input "20%"
click at [858, 609] on div "All Total Remaining Invoice amount ($) Invoice amount (%) Supply & Fit MEC 26T …" at bounding box center [773, 531] width 941 height 161
click at [1206, 66] on button "Options" at bounding box center [1219, 68] width 61 height 18
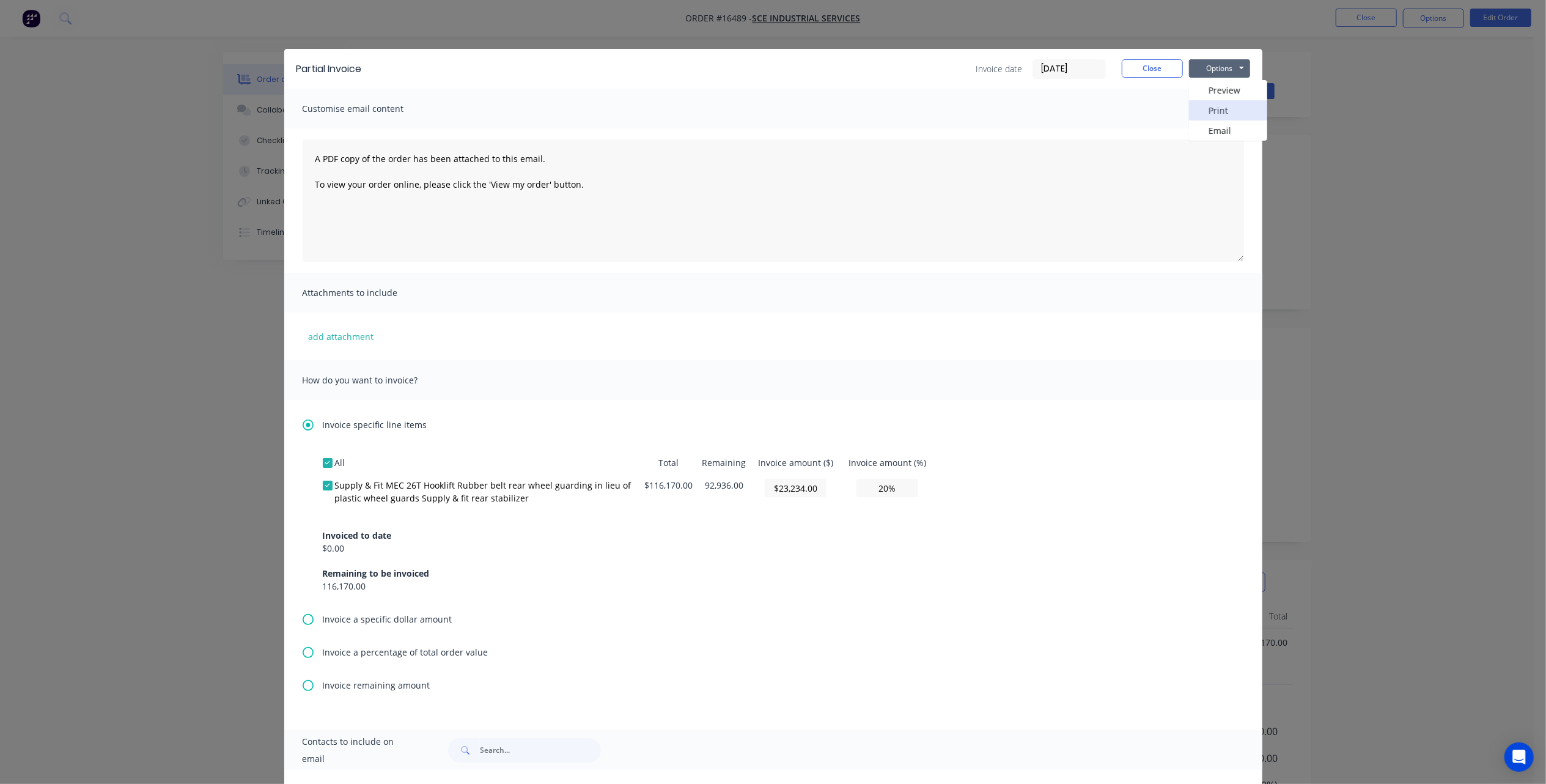
click at [1209, 110] on button "Print" at bounding box center [1228, 110] width 78 height 21
click at [1141, 66] on button "Close" at bounding box center [1153, 68] width 61 height 18
